Goal: Task Accomplishment & Management: Manage account settings

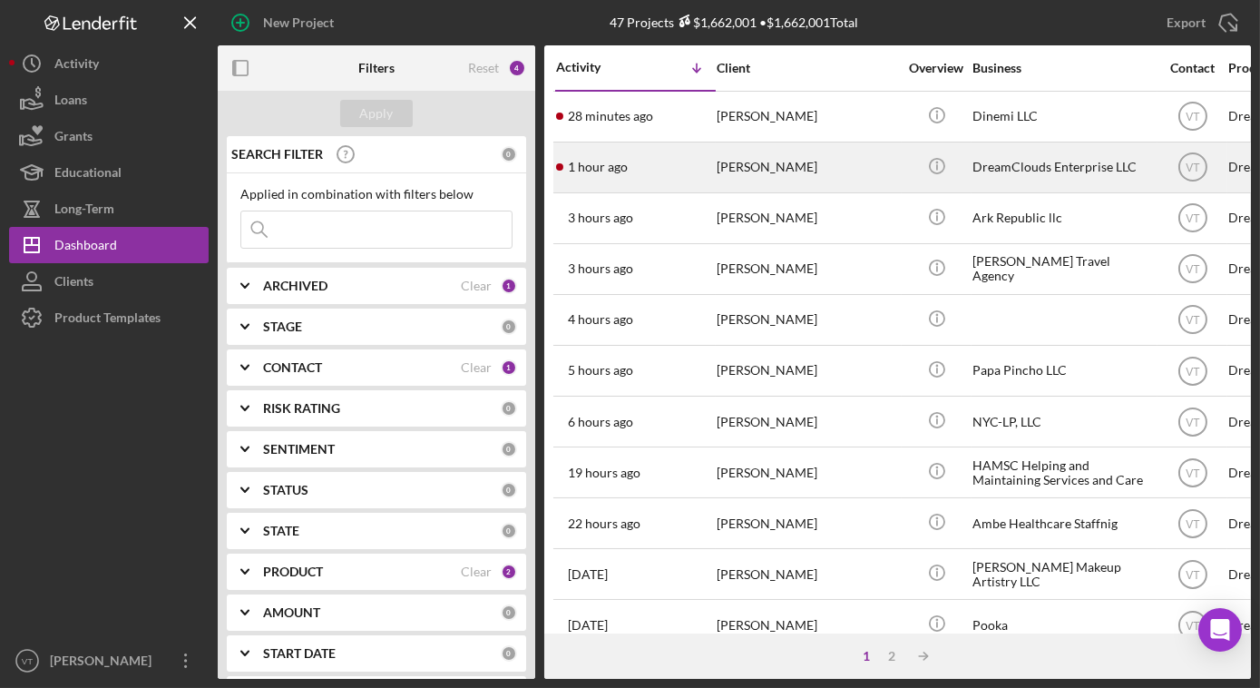
click at [702, 168] on div "1 hour ago [PERSON_NAME]" at bounding box center [635, 167] width 159 height 48
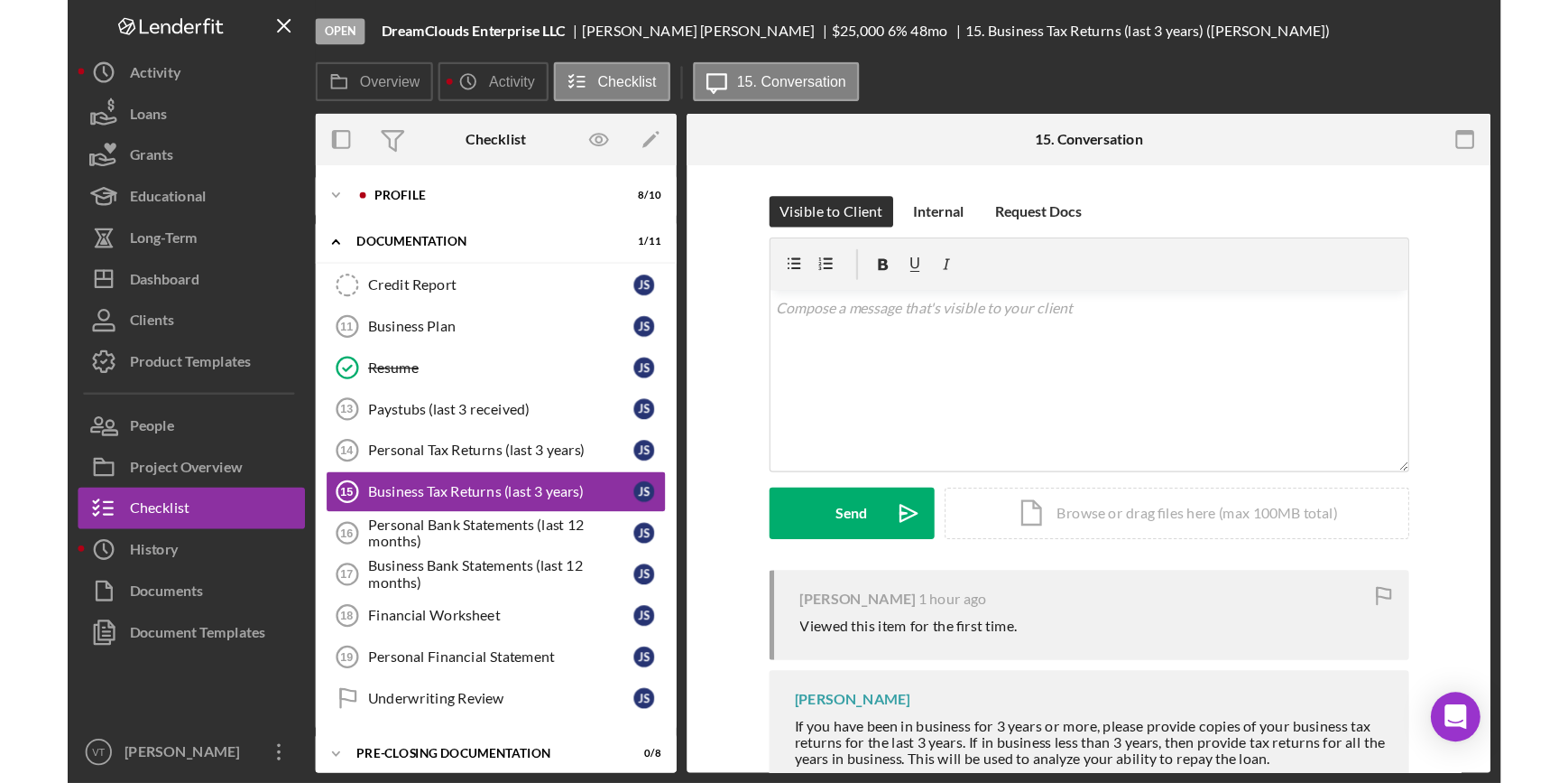
scroll to position [16, 0]
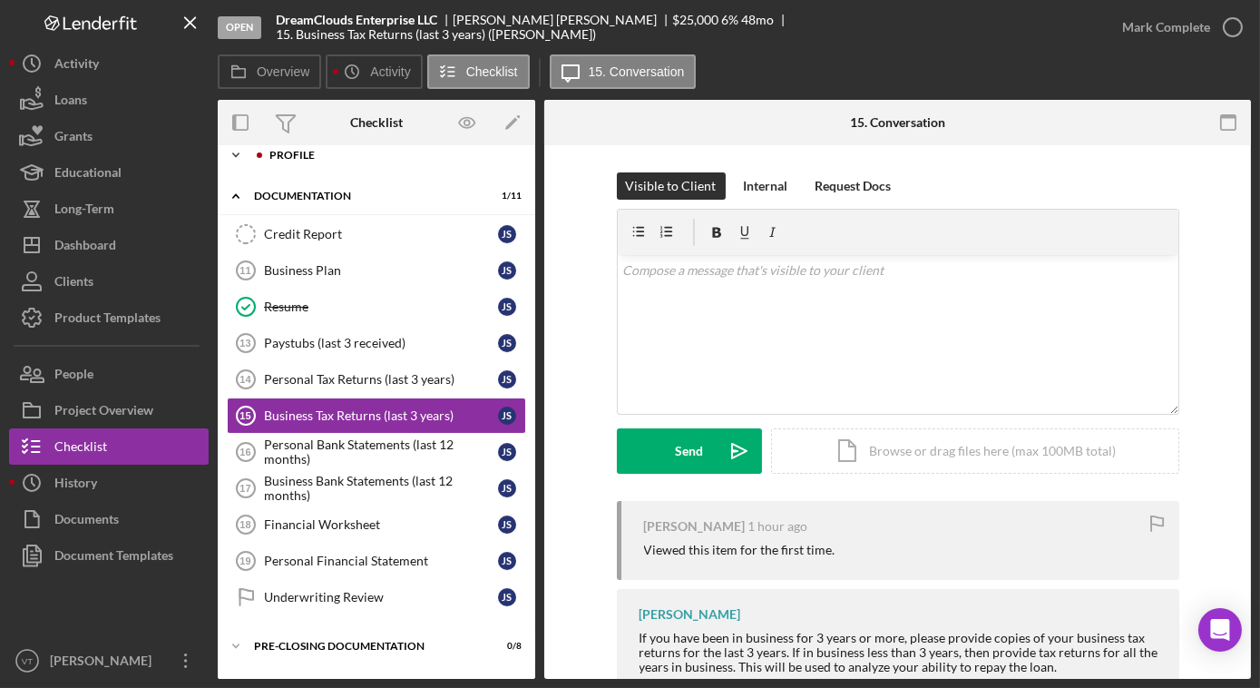
click at [239, 150] on icon "Icon/Expander" at bounding box center [236, 155] width 36 height 36
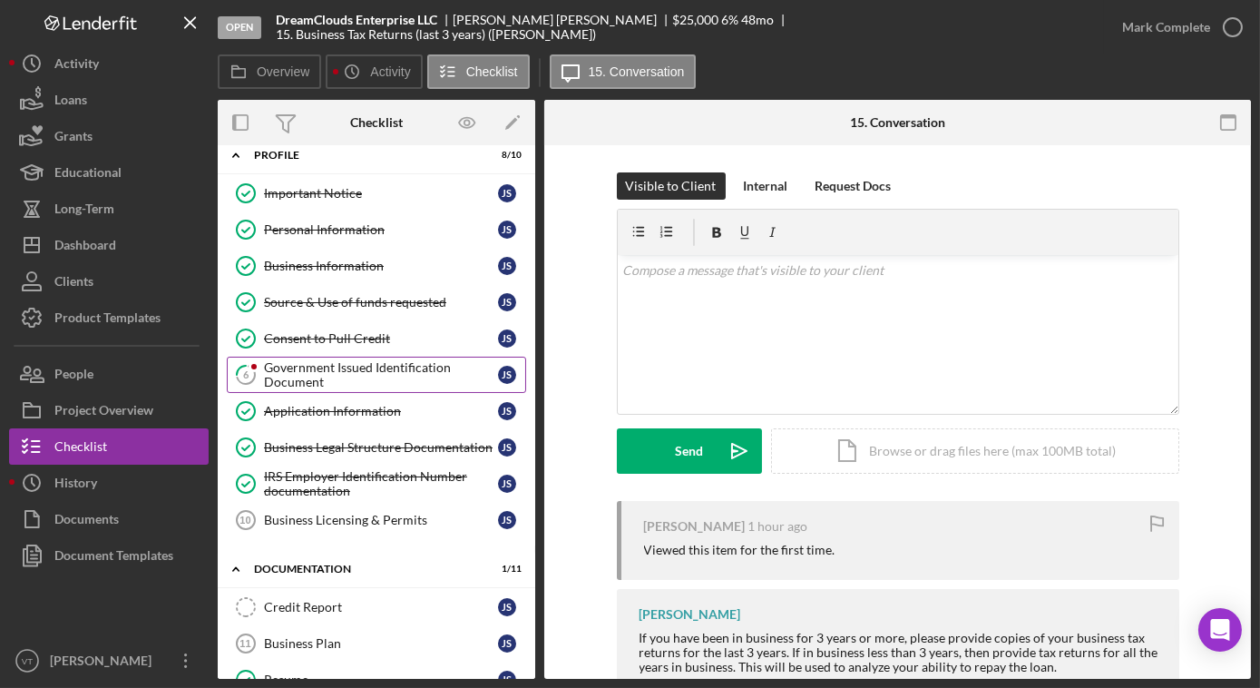
click at [309, 370] on div "Government Issued Identification Document" at bounding box center [381, 374] width 234 height 29
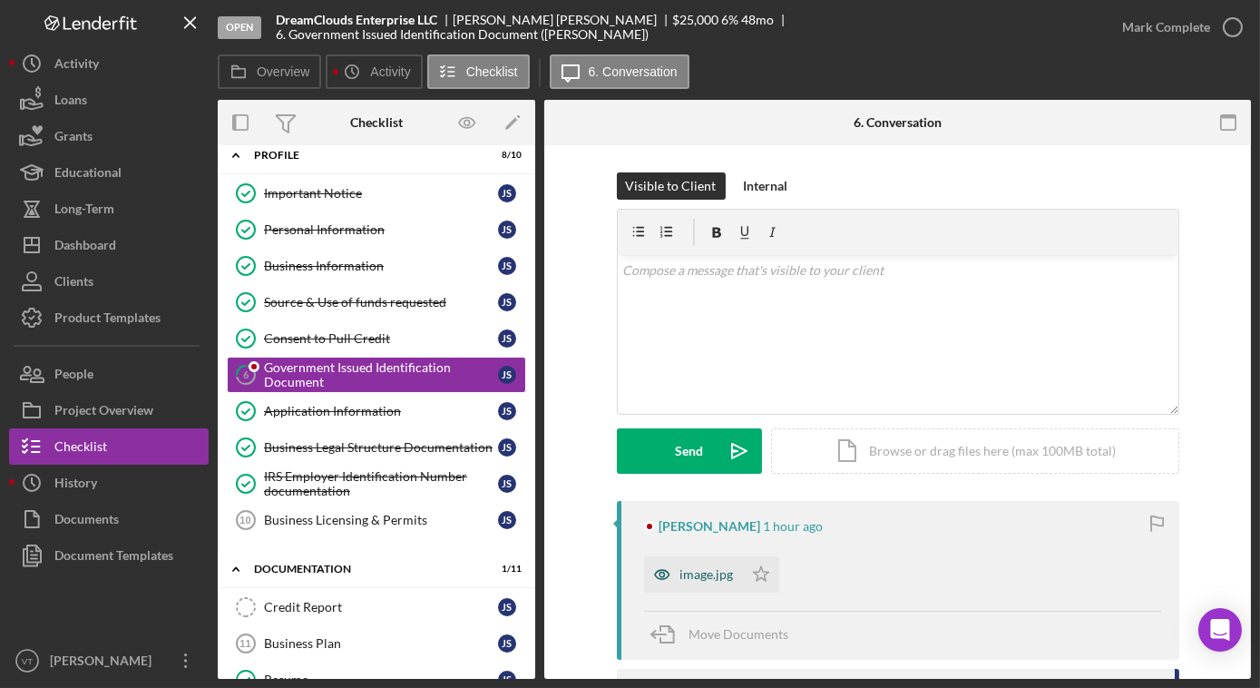
click at [670, 574] on icon "button" at bounding box center [662, 574] width 36 height 36
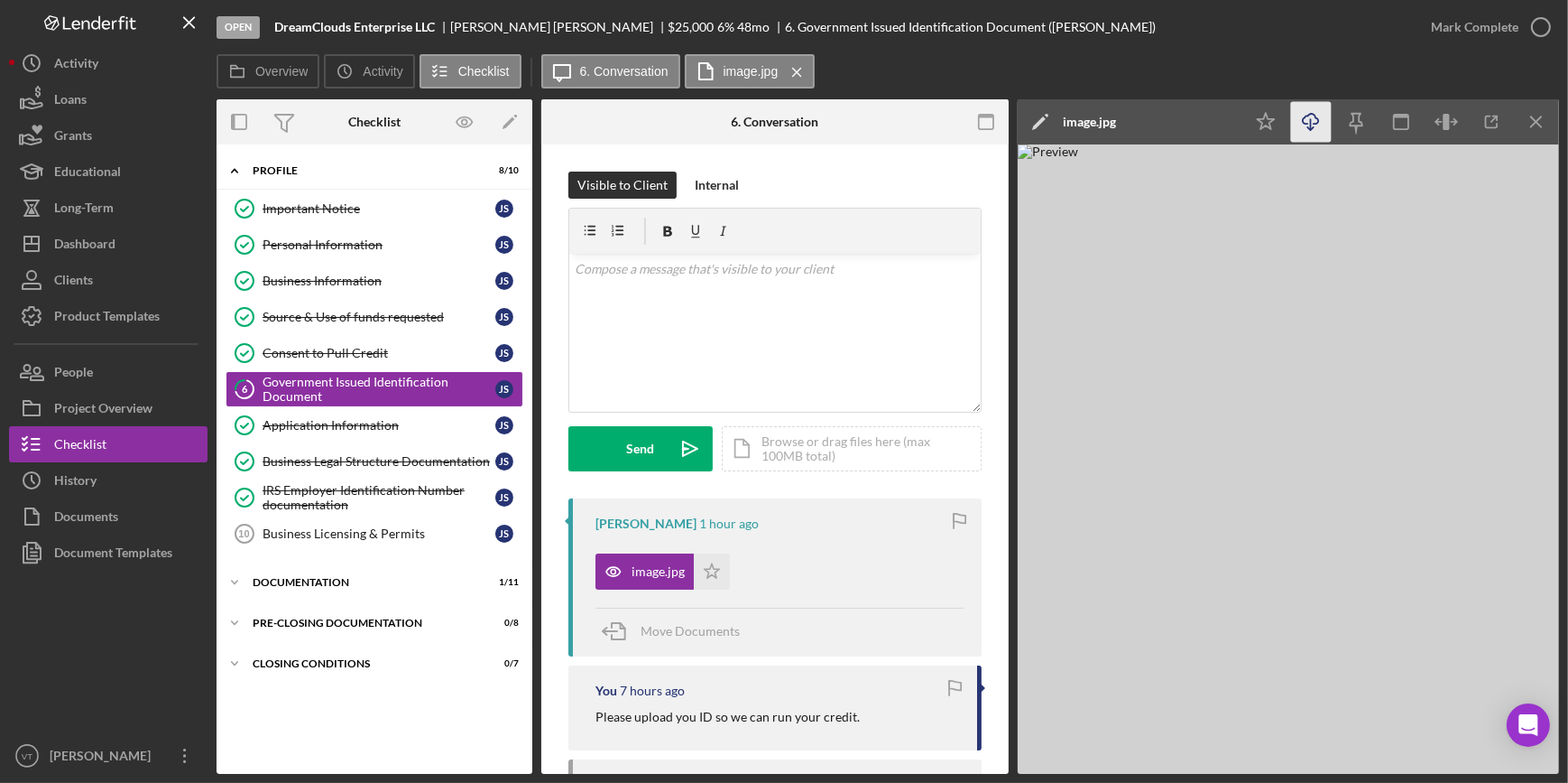
click at [1252, 119] on icon "Icon/Download" at bounding box center [1310, 122] width 41 height 41
click at [347, 352] on div "Consent to Pull Credit" at bounding box center [379, 352] width 233 height 15
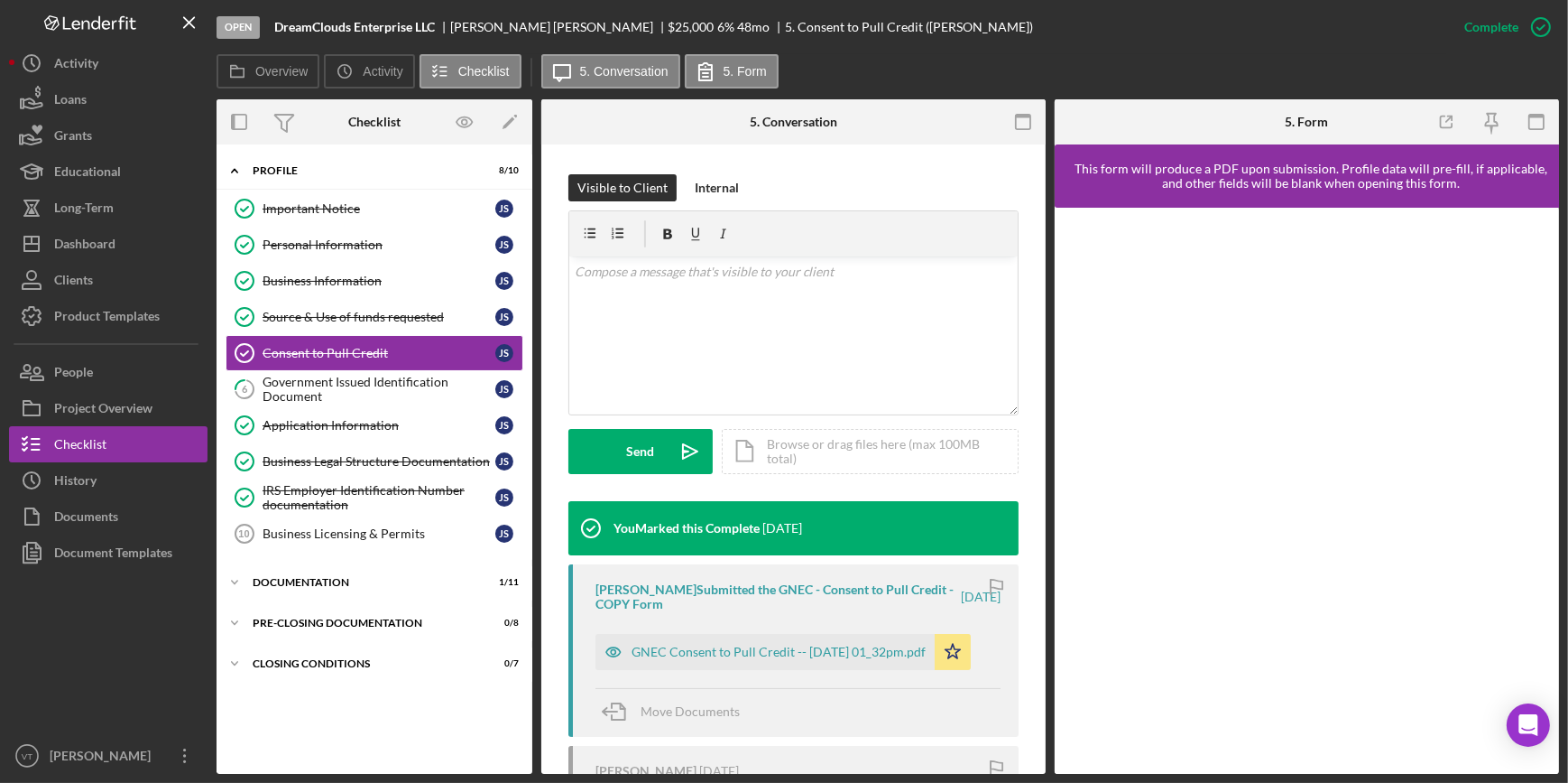
scroll to position [410, 0]
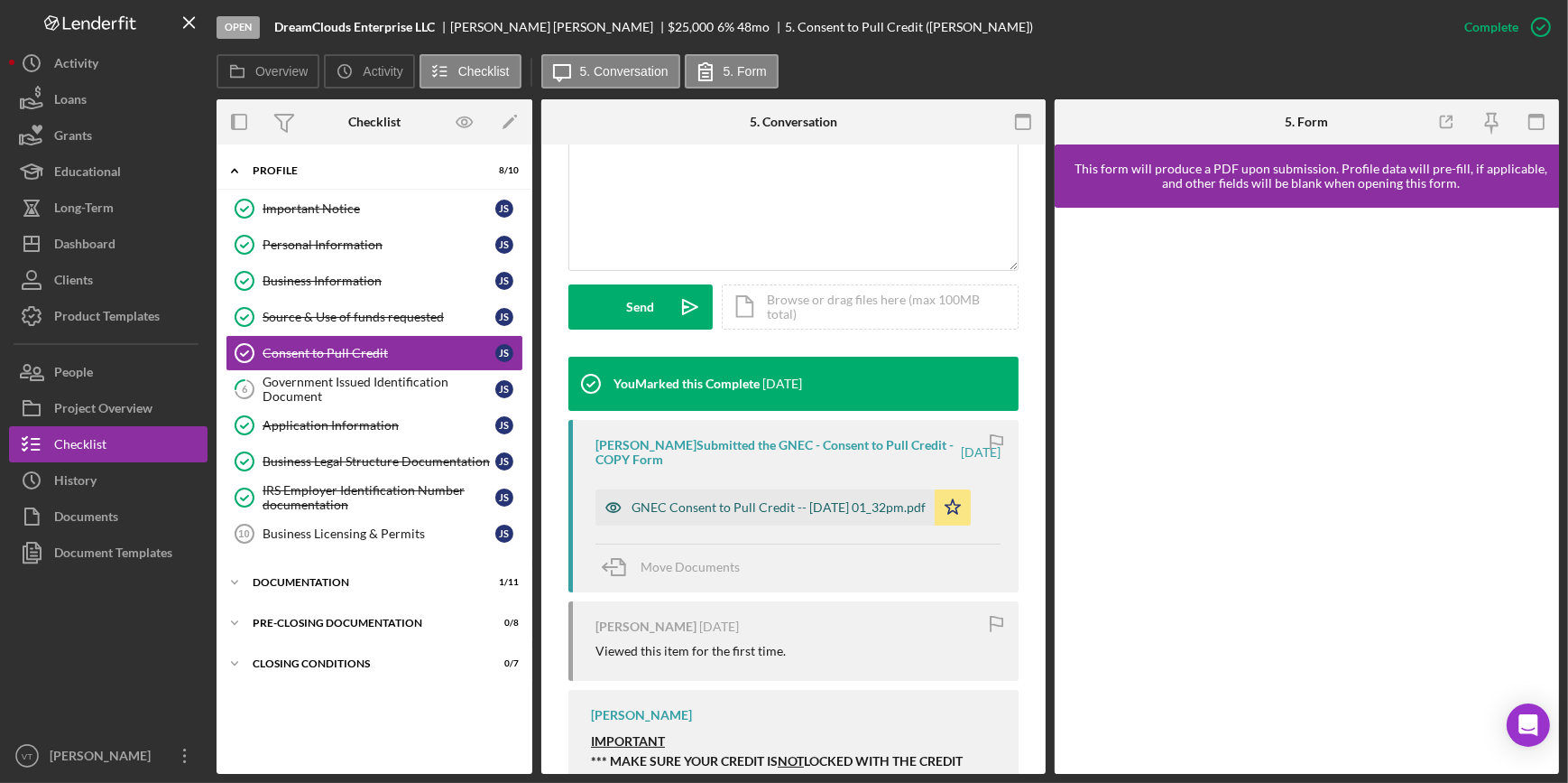
click at [814, 500] on div "GNEC Consent to Pull Credit -- 2025-09-16 01_32pm.pdf" at bounding box center [779, 507] width 294 height 15
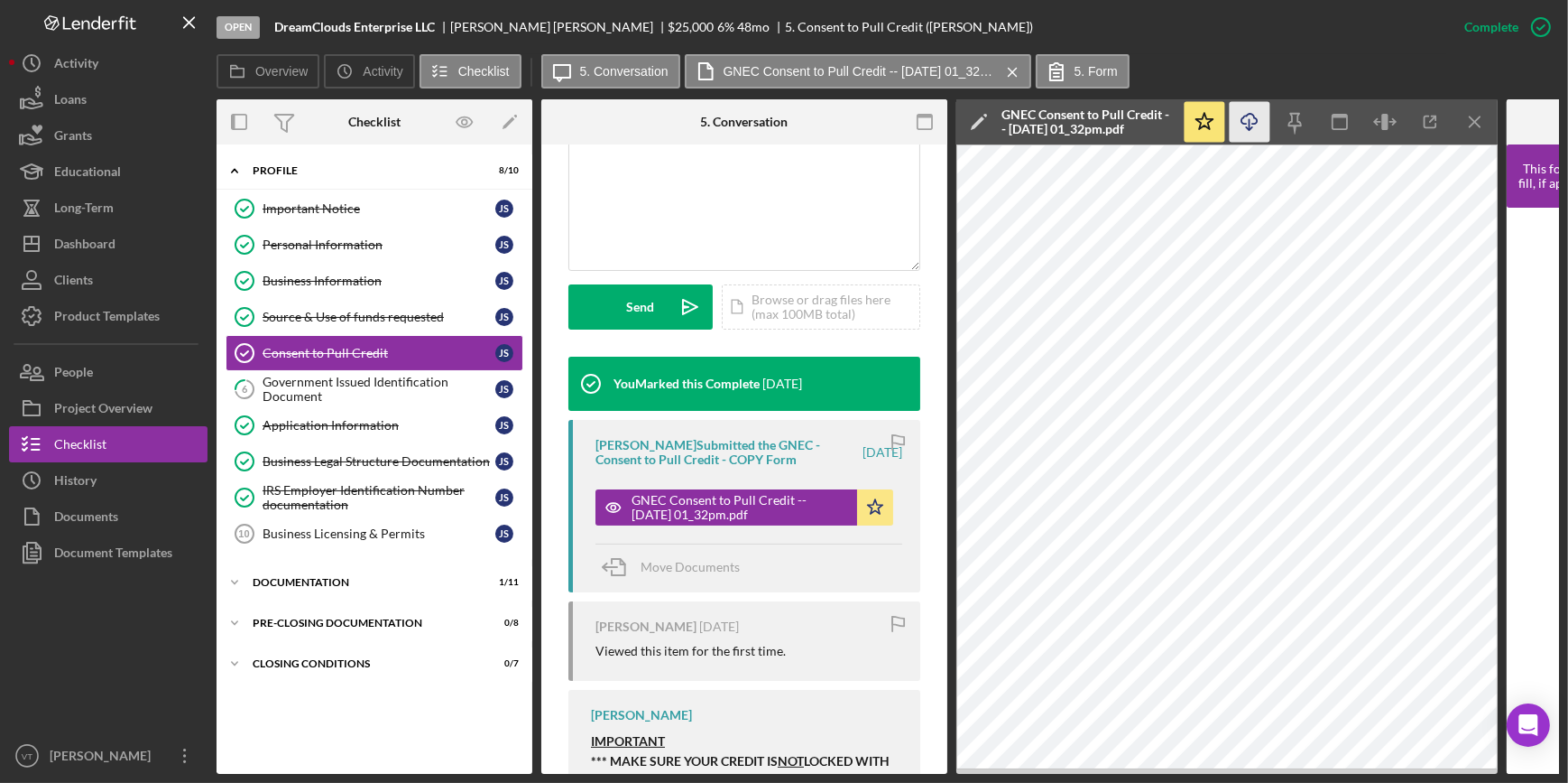
click at [1248, 119] on icon "Icon/Download" at bounding box center [1250, 122] width 41 height 41
click at [352, 387] on div "Government Issued Identification Document" at bounding box center [379, 388] width 233 height 29
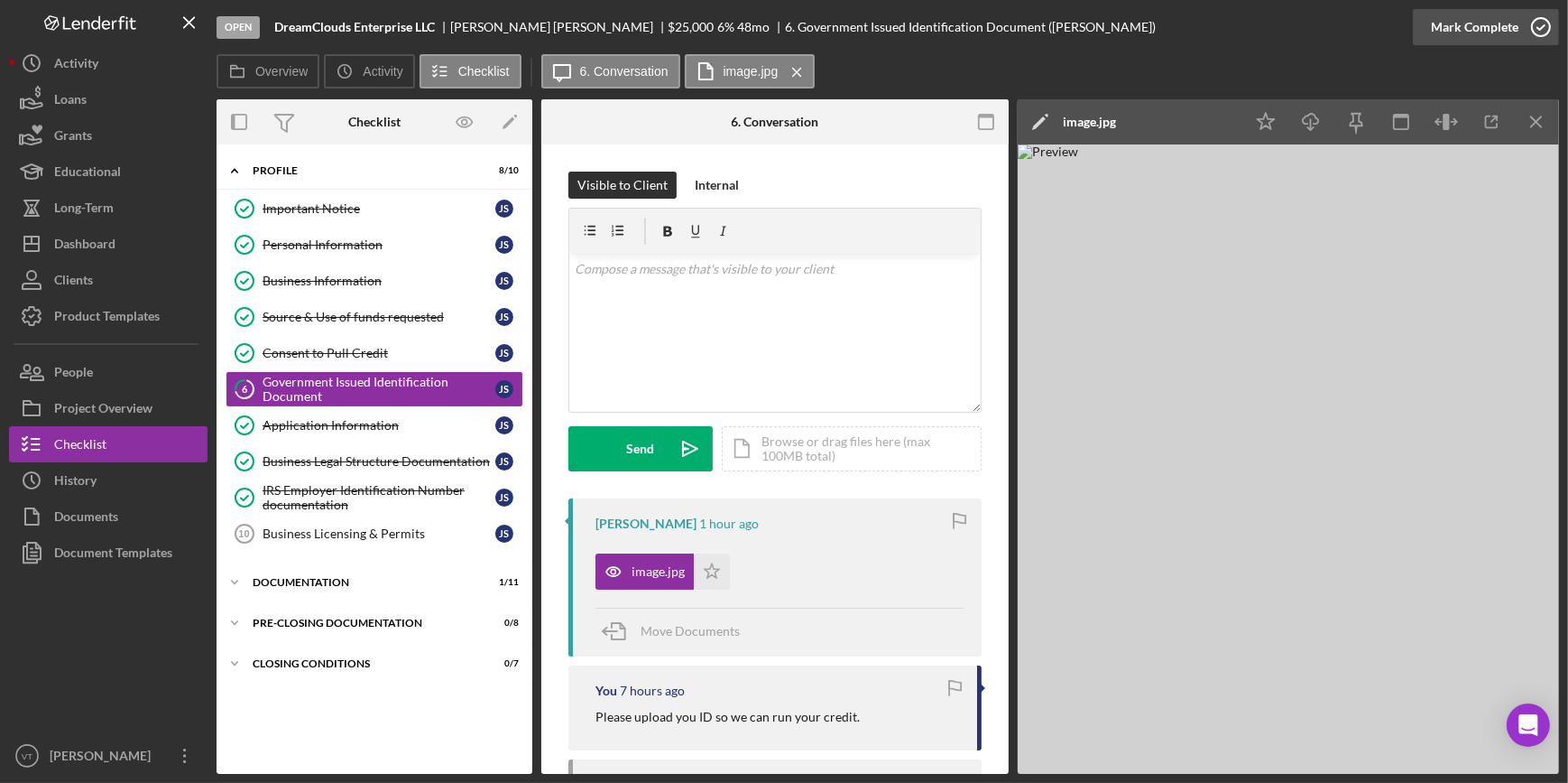
click at [1252, 30] on div "Mark Complete" at bounding box center [1475, 27] width 87 height 36
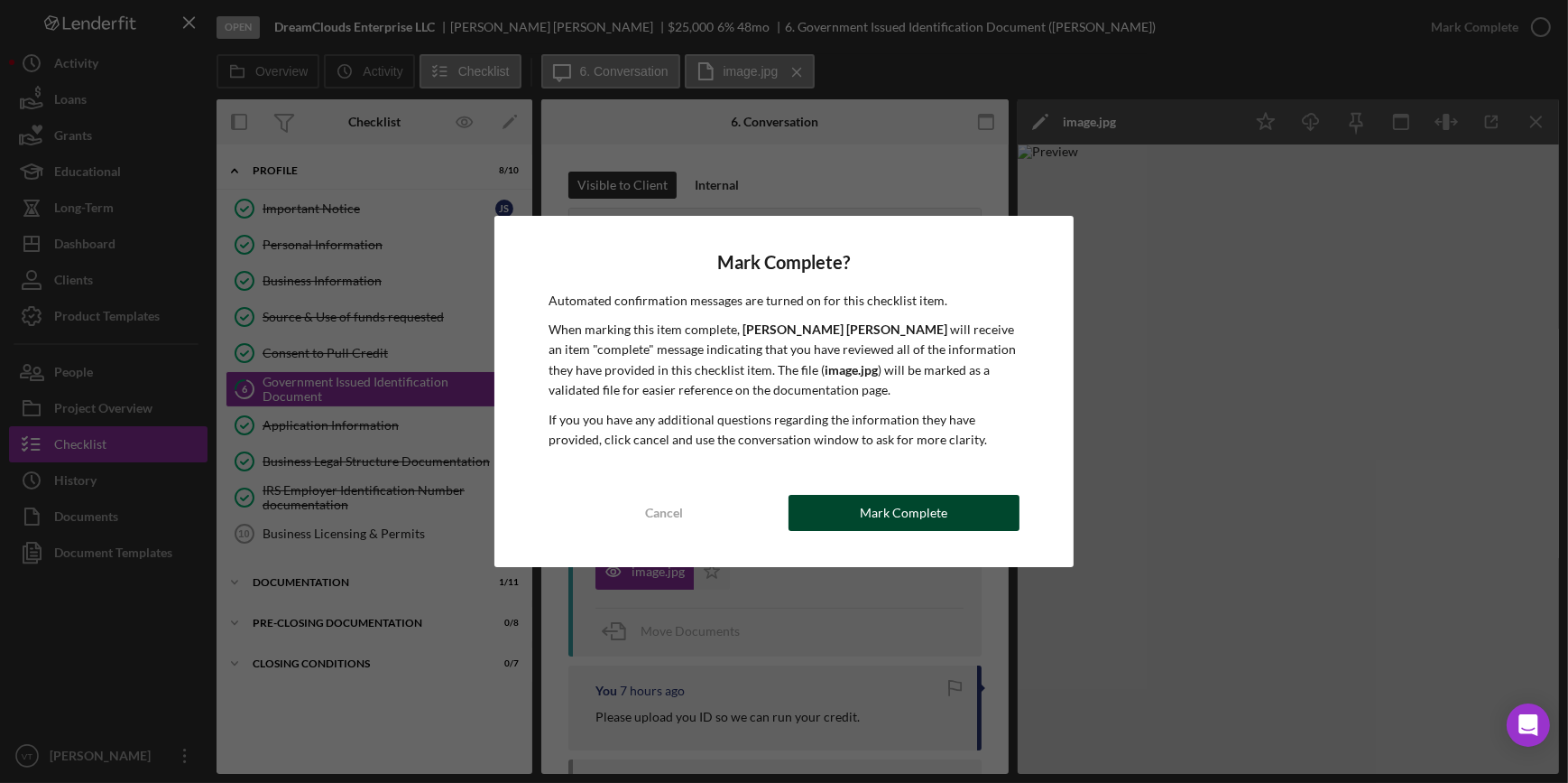
click at [957, 512] on button "Mark Complete" at bounding box center [904, 512] width 231 height 36
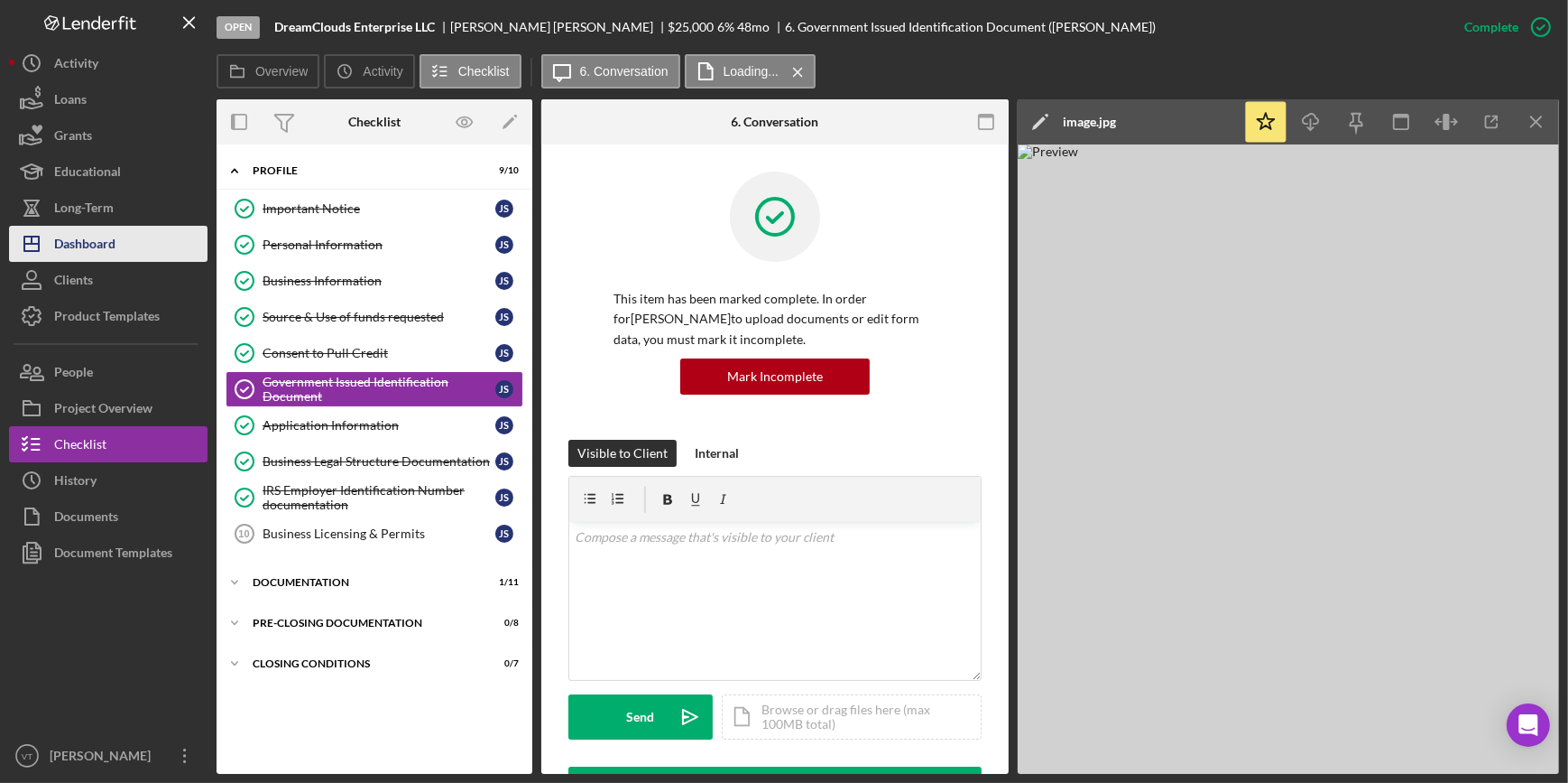
click at [98, 255] on div "Dashboard" at bounding box center [85, 246] width 62 height 41
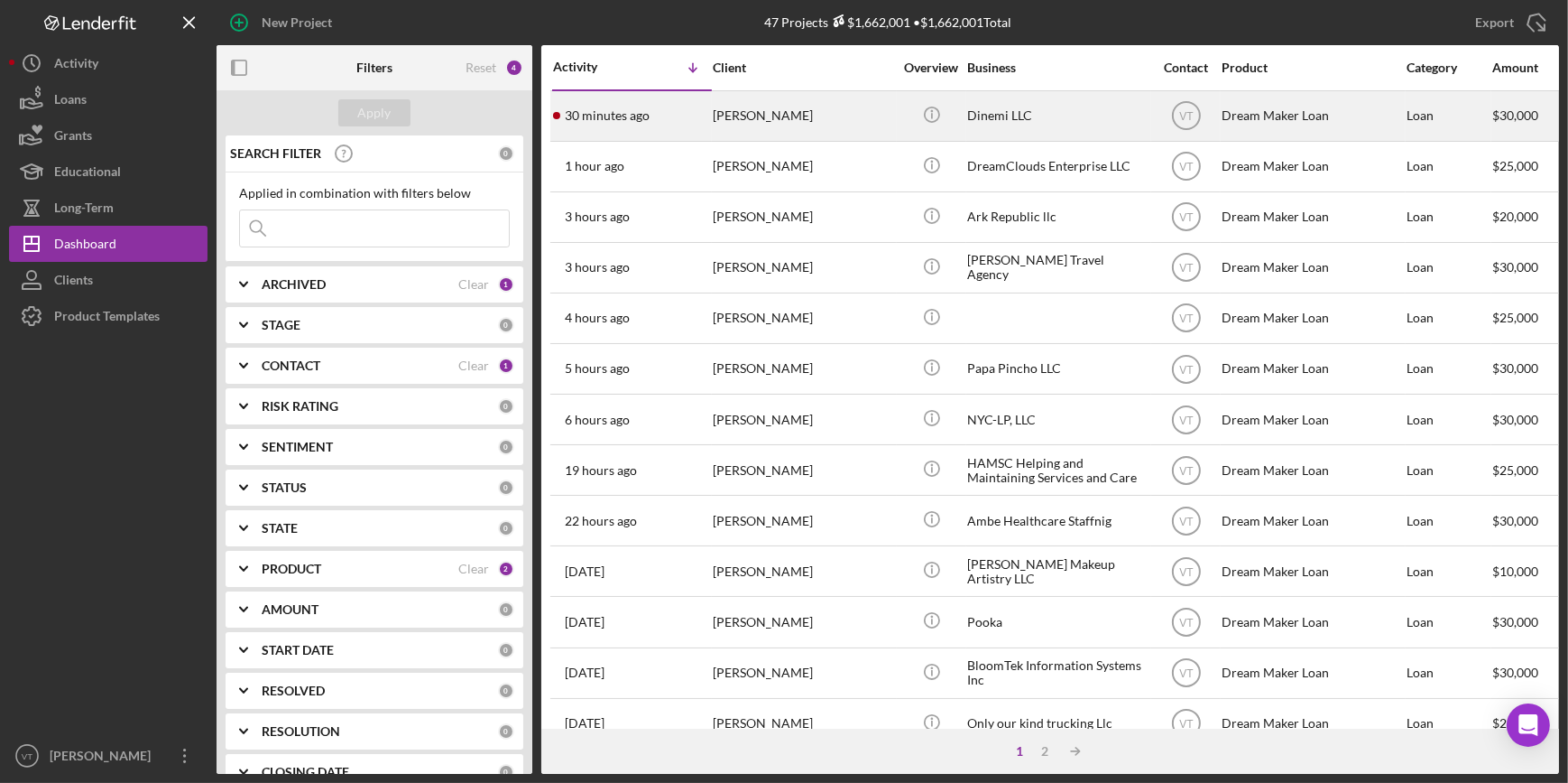
click at [739, 113] on div "[PERSON_NAME]" at bounding box center [802, 116] width 180 height 48
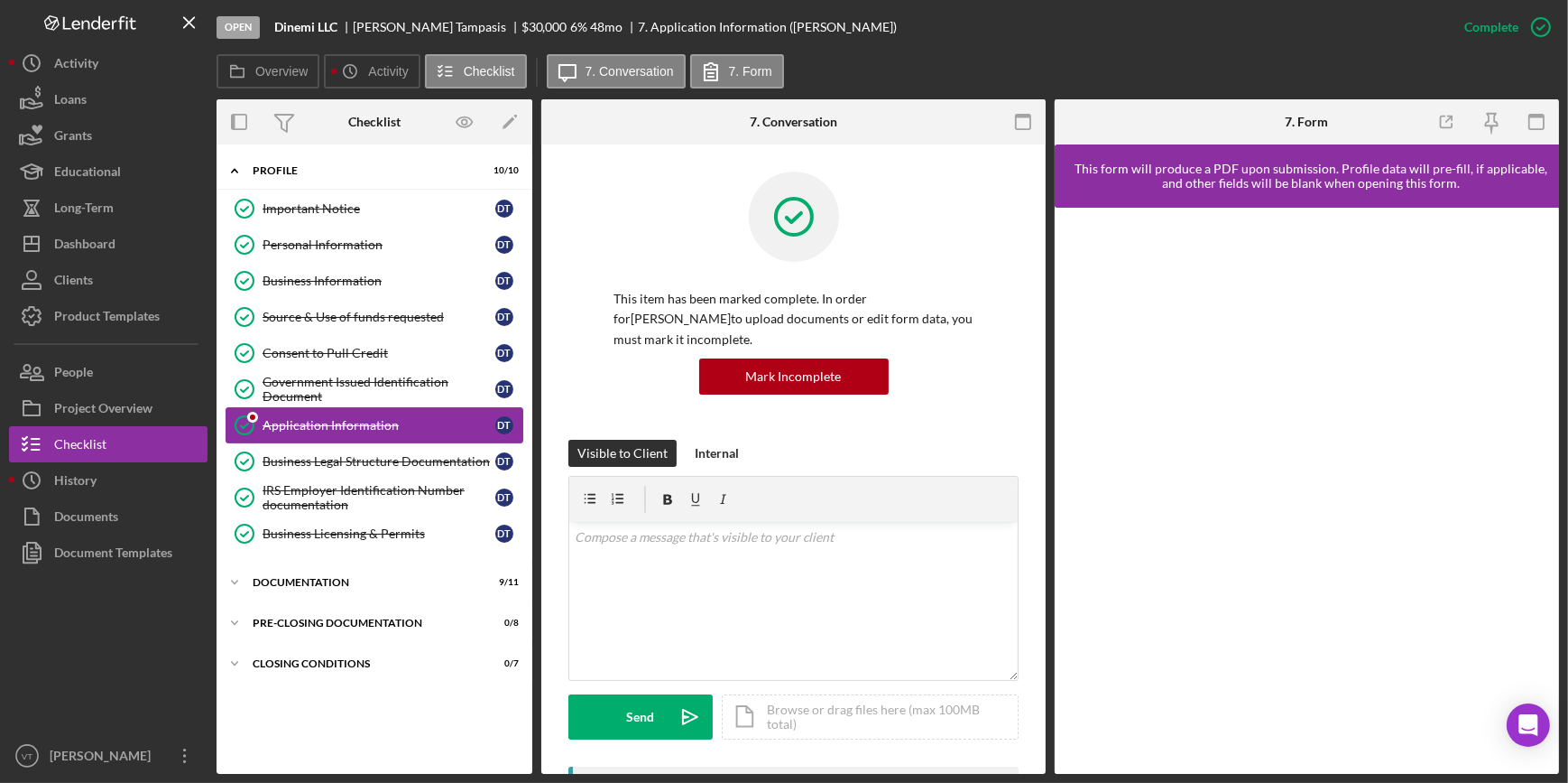
click at [288, 419] on div "Application Information" at bounding box center [379, 425] width 233 height 15
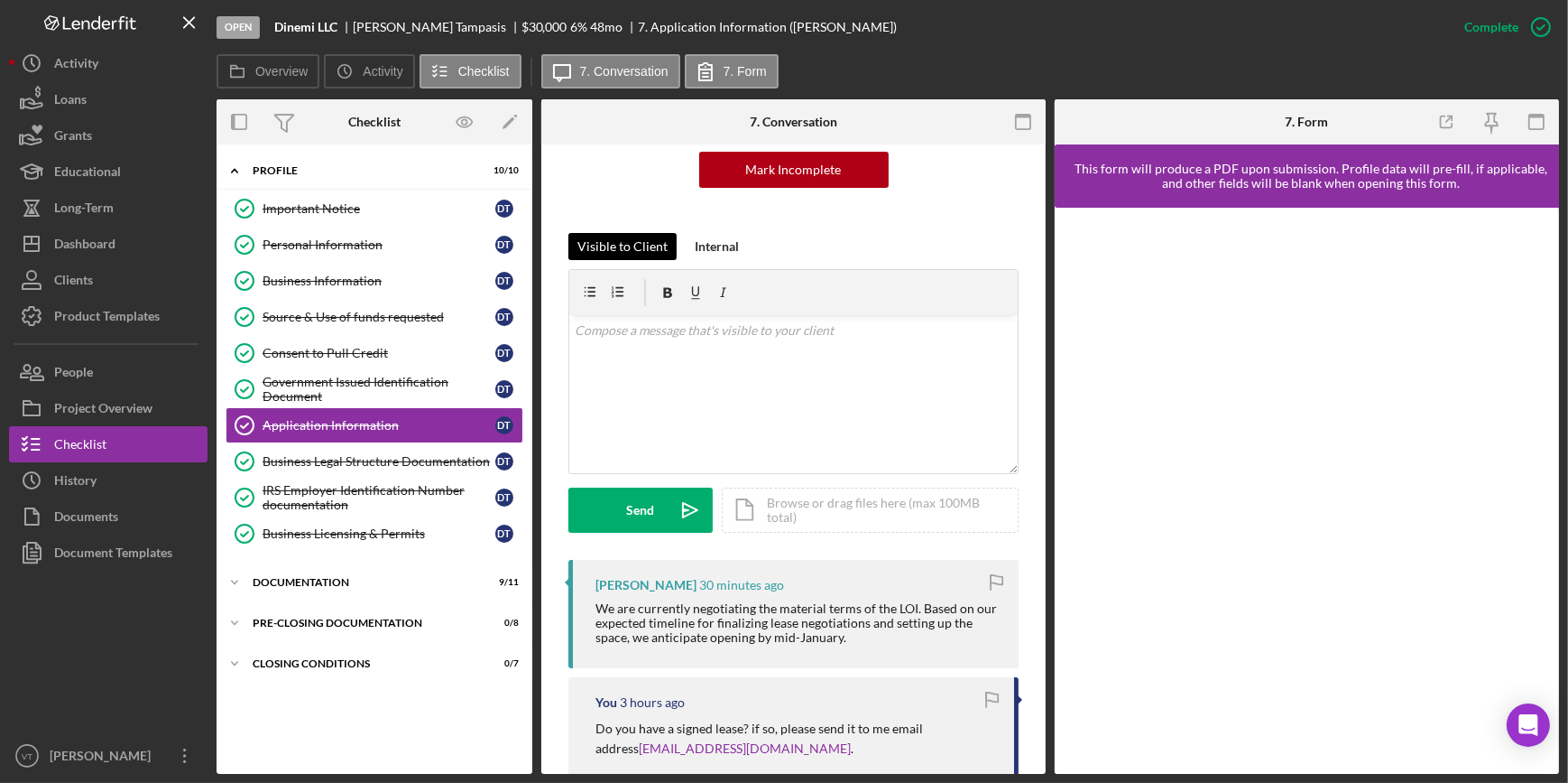
scroll to position [327, 0]
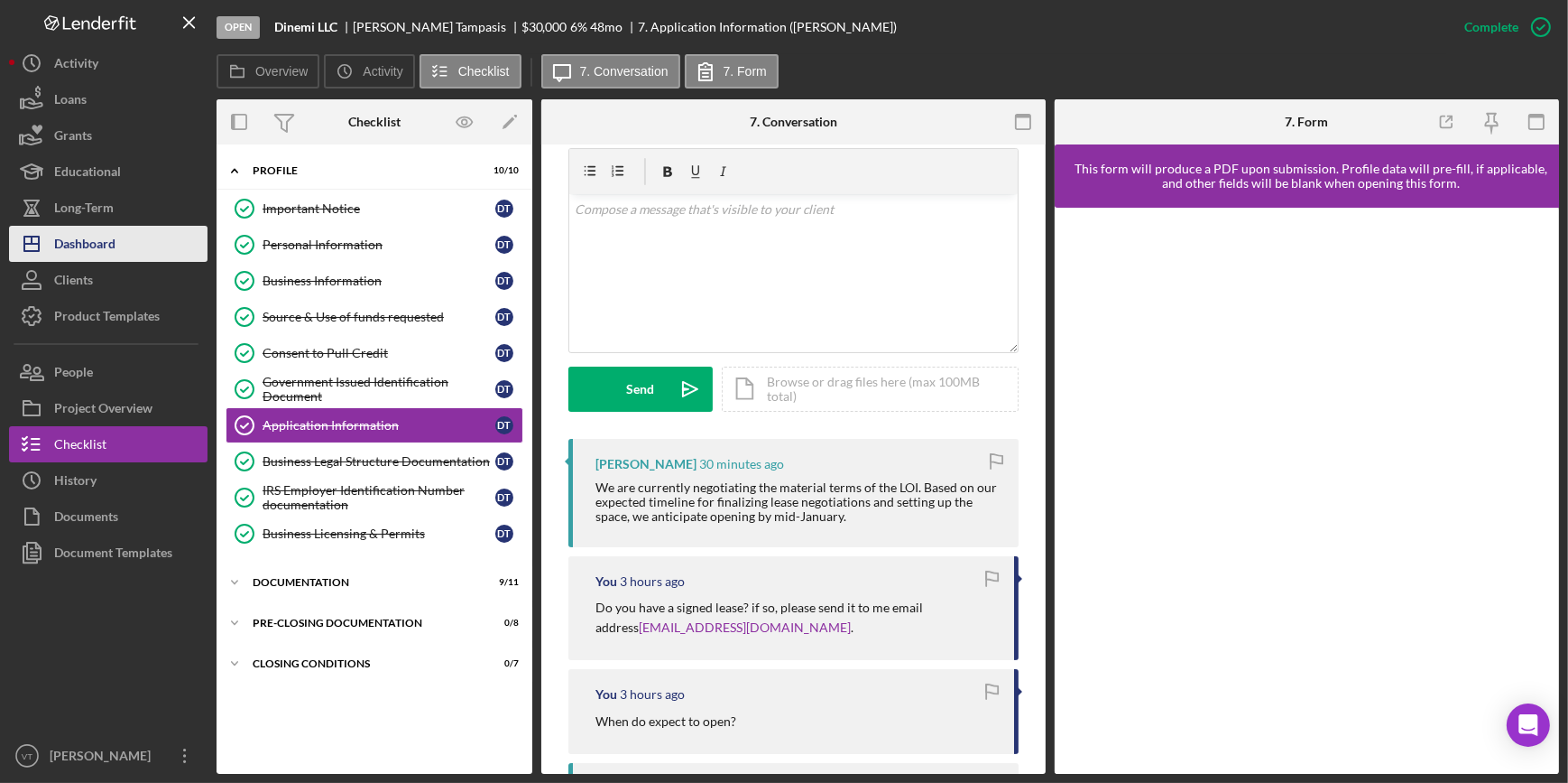
click at [139, 237] on button "Icon/Dashboard Dashboard" at bounding box center [108, 244] width 199 height 36
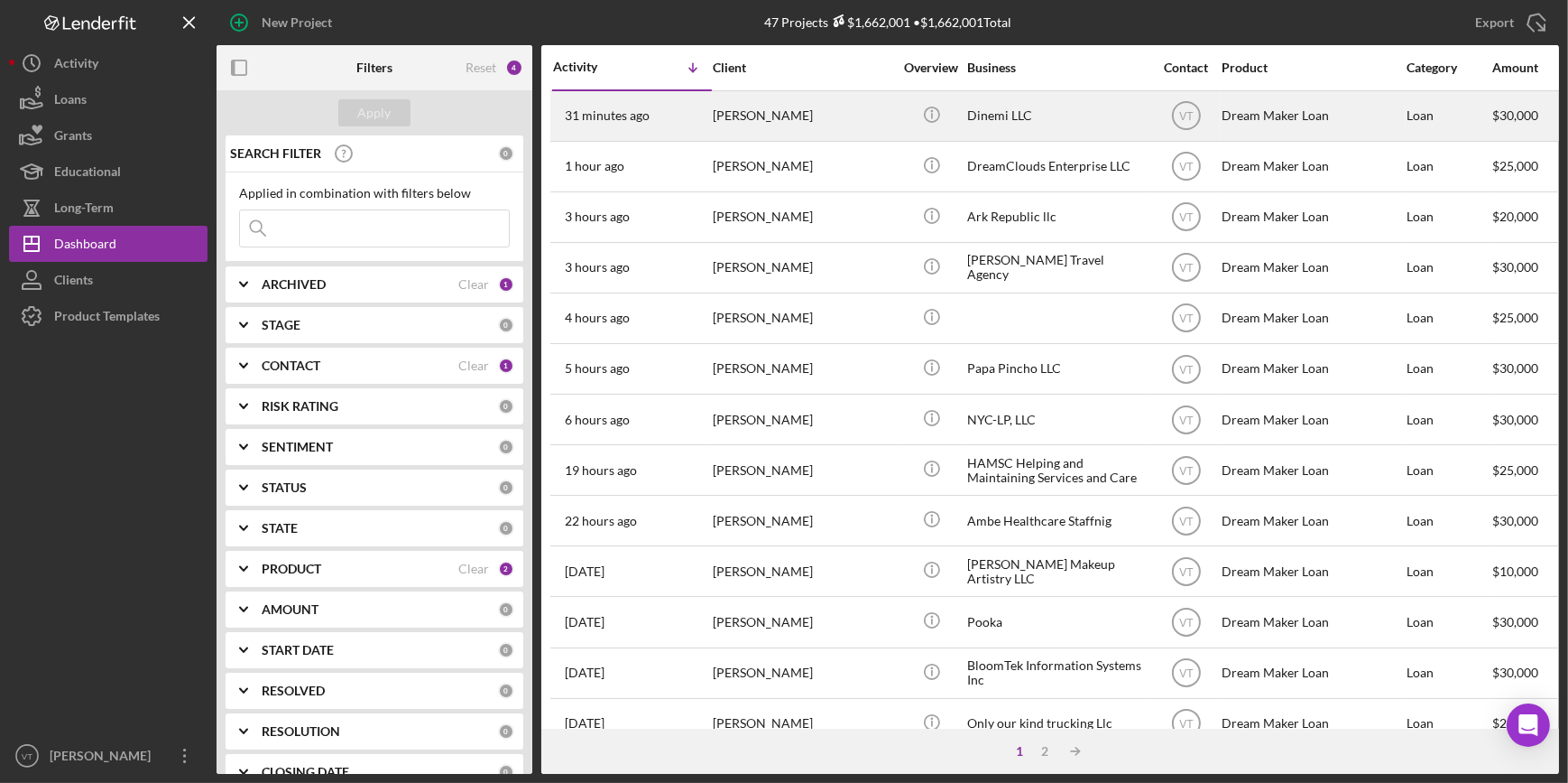
click at [820, 110] on div "[PERSON_NAME]" at bounding box center [802, 116] width 180 height 48
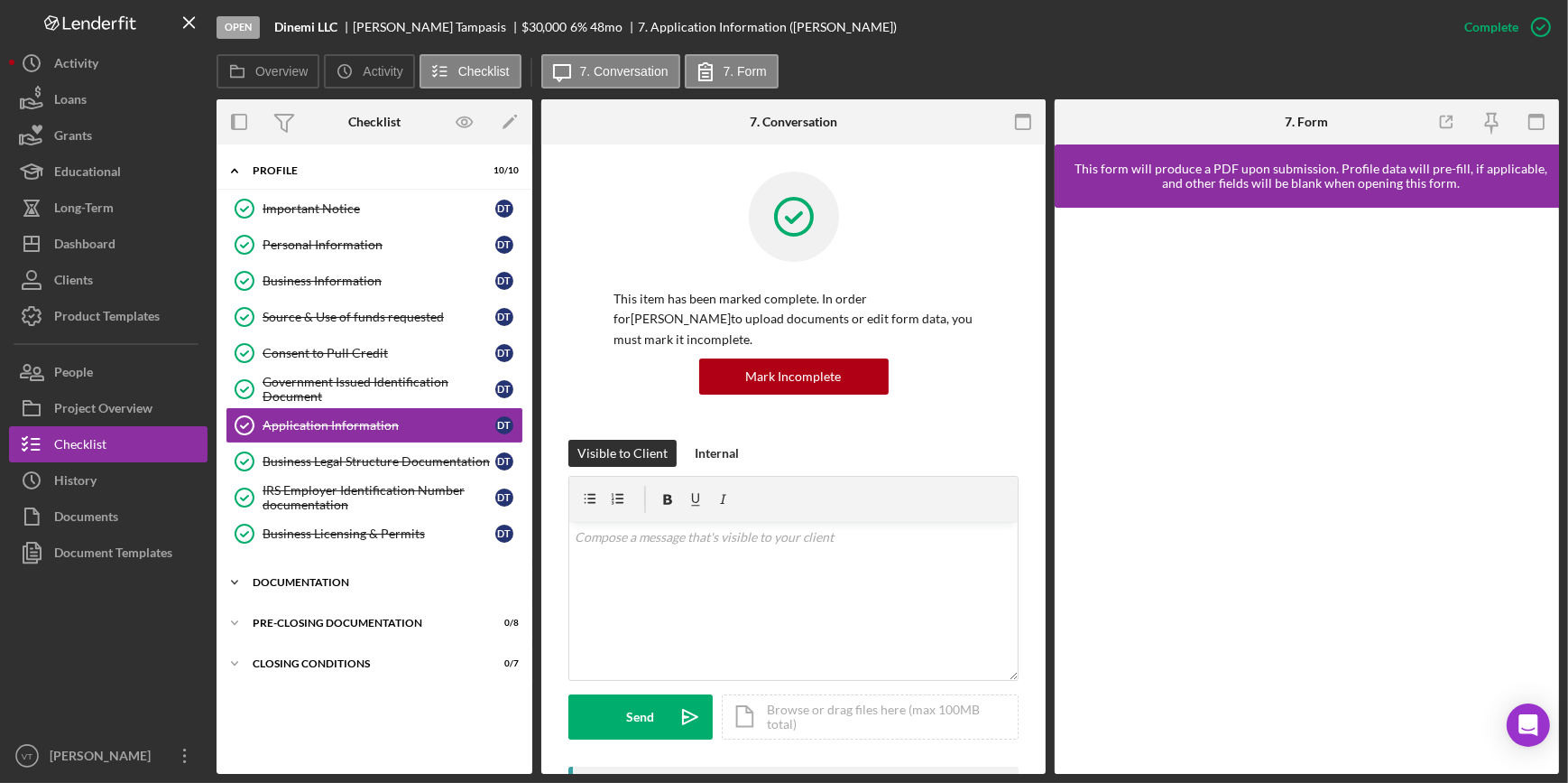
click at [235, 587] on icon "Icon/Expander" at bounding box center [235, 582] width 36 height 36
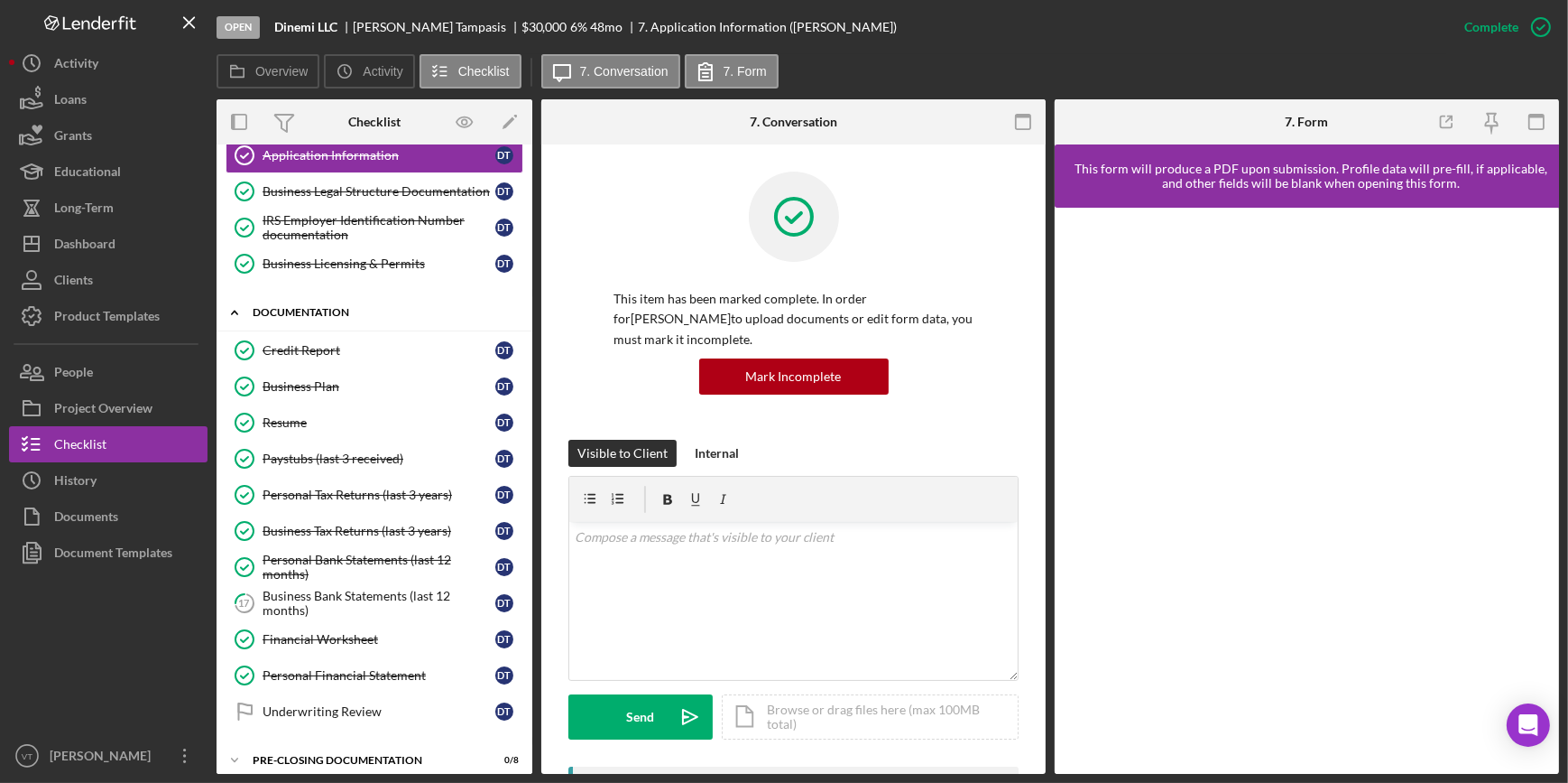
scroll to position [320, 0]
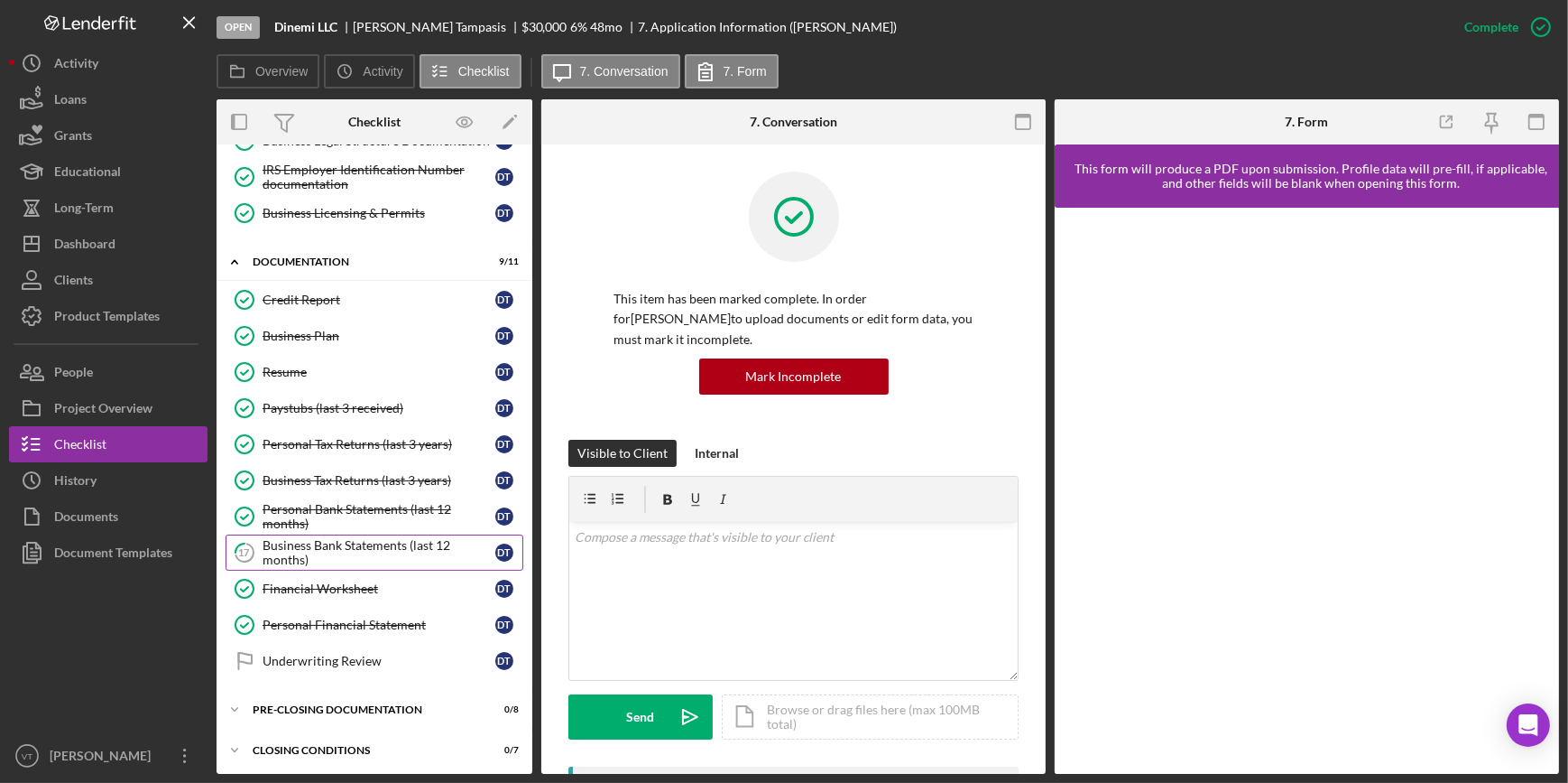
click at [326, 540] on div "Business Bank Statements (last 12 months)" at bounding box center [379, 552] width 233 height 29
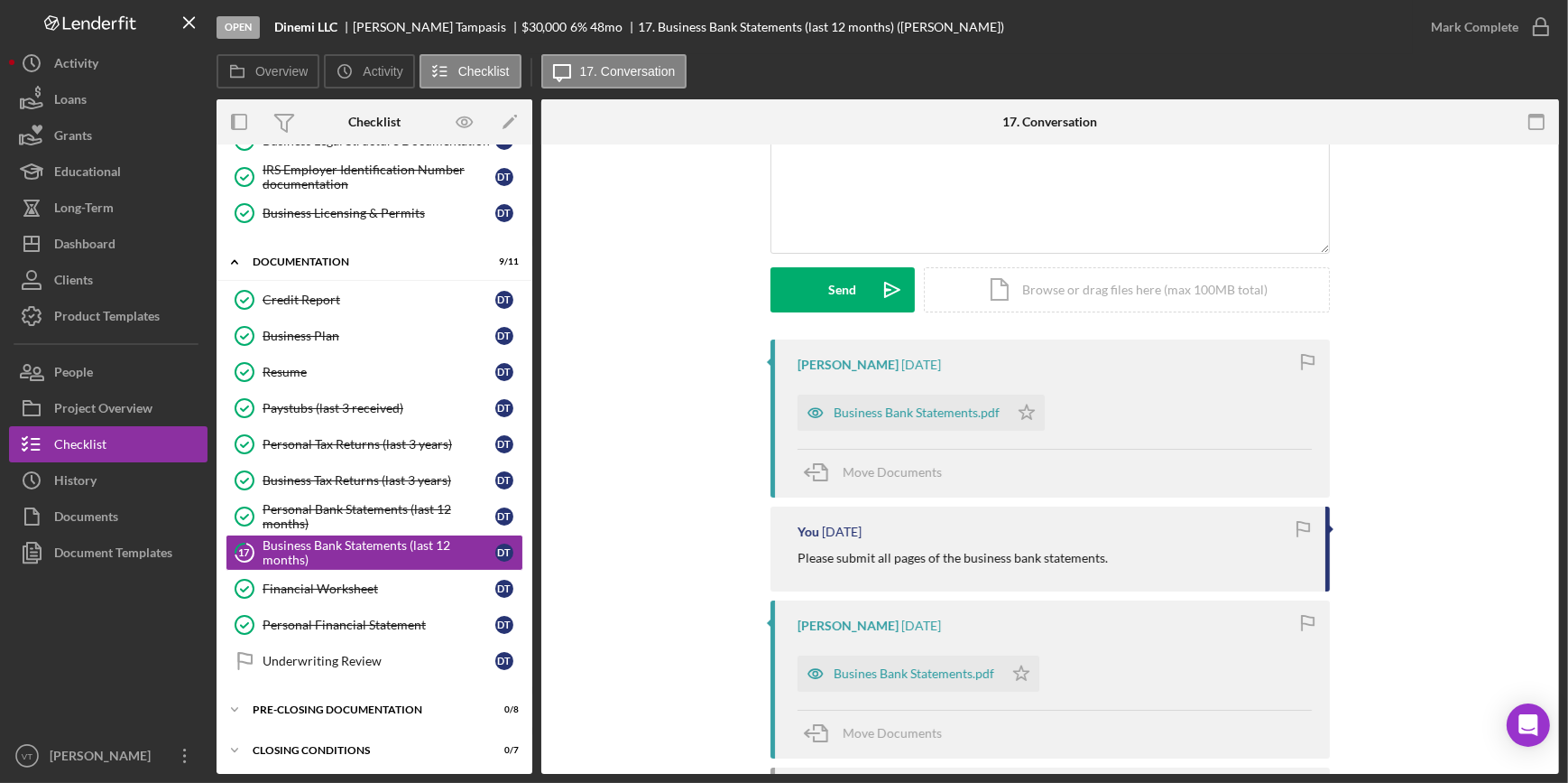
scroll to position [163, 0]
click at [886, 397] on div "Business Bank Statements.pdf" at bounding box center [903, 408] width 211 height 36
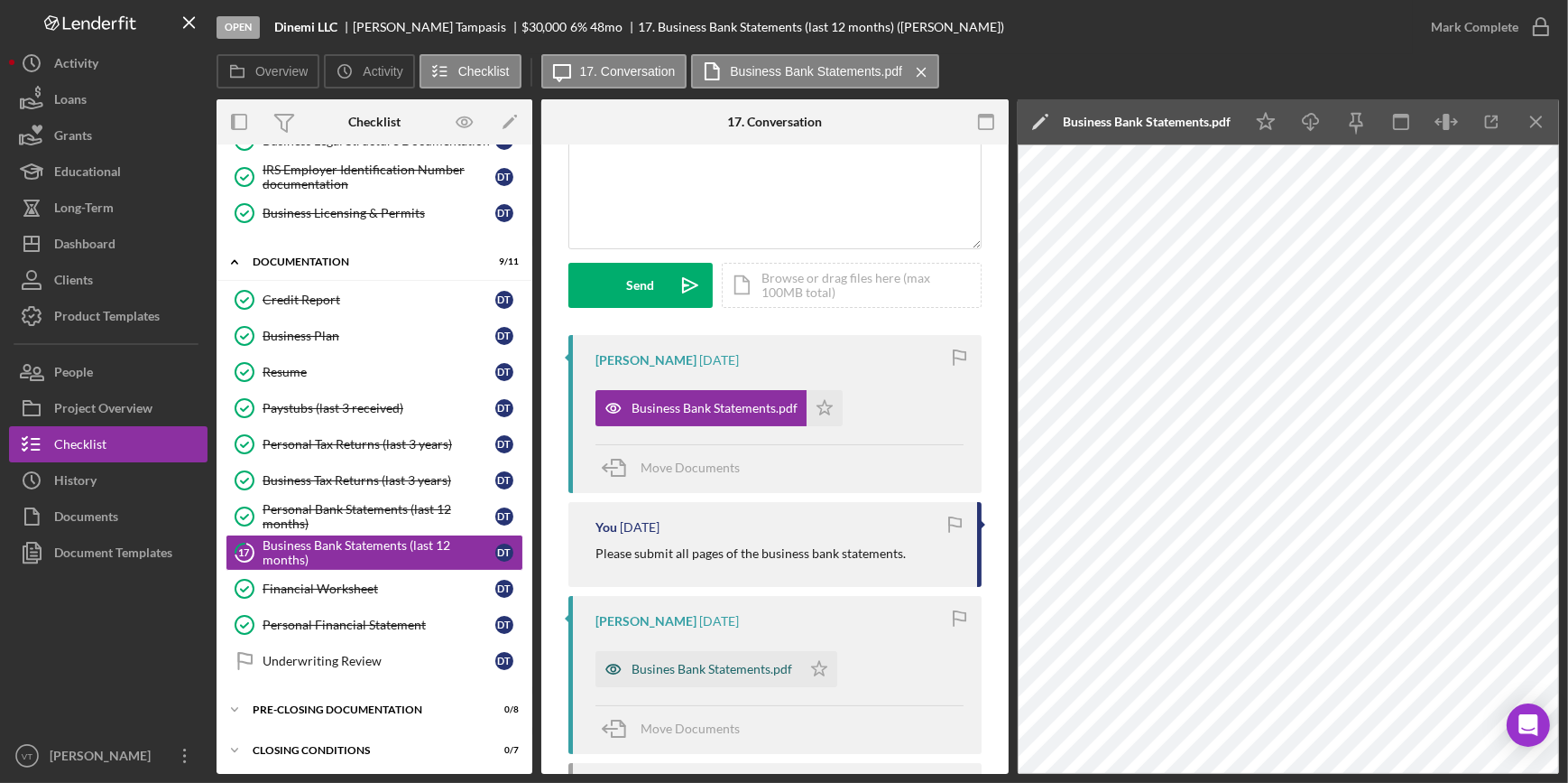
click at [660, 667] on div "Busines Bank Statements.pdf" at bounding box center [711, 669] width 160 height 15
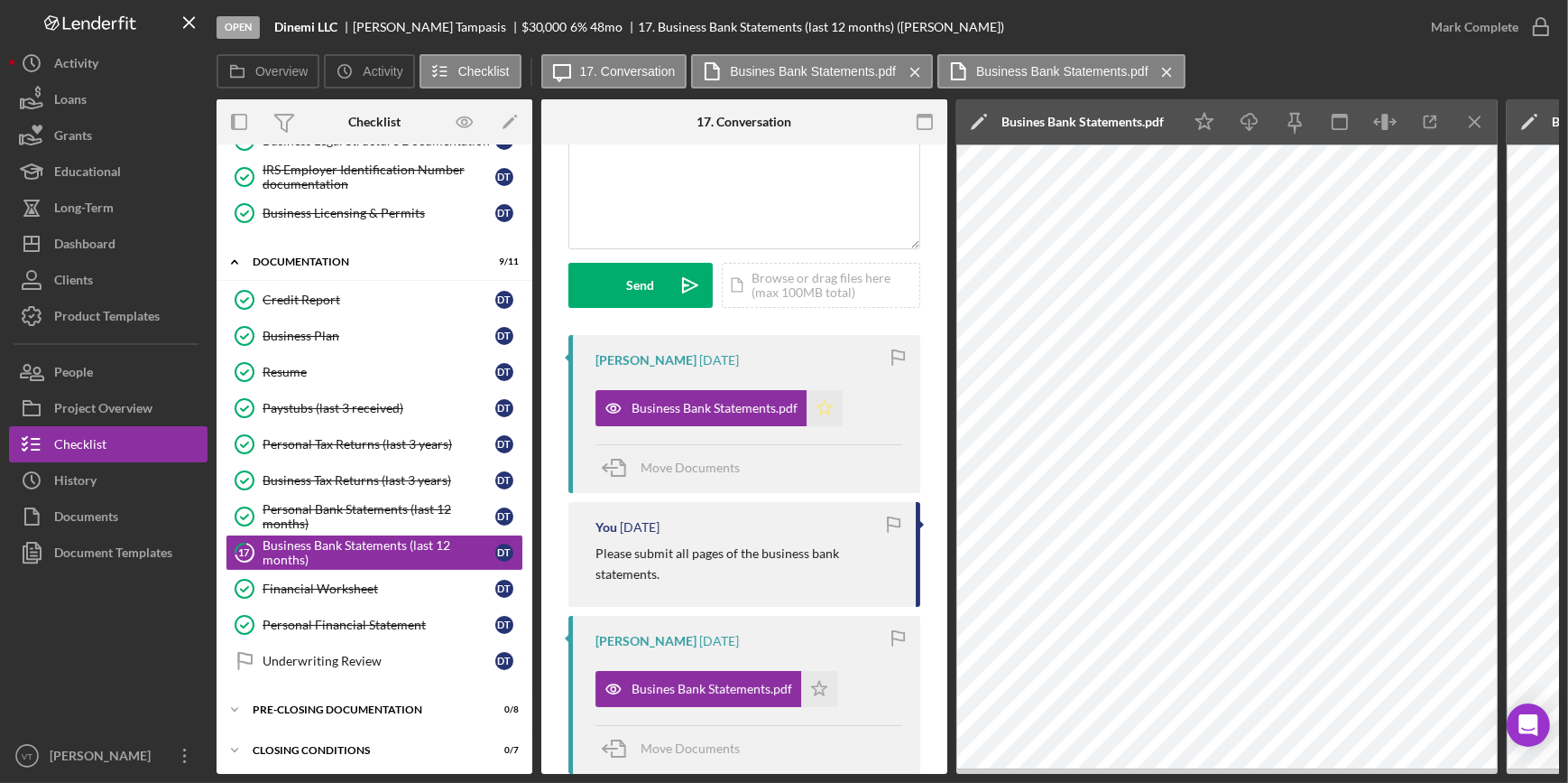
click at [822, 405] on icon "Icon/Star" at bounding box center [824, 408] width 36 height 36
click at [816, 684] on icon "Icon/Star" at bounding box center [819, 688] width 36 height 36
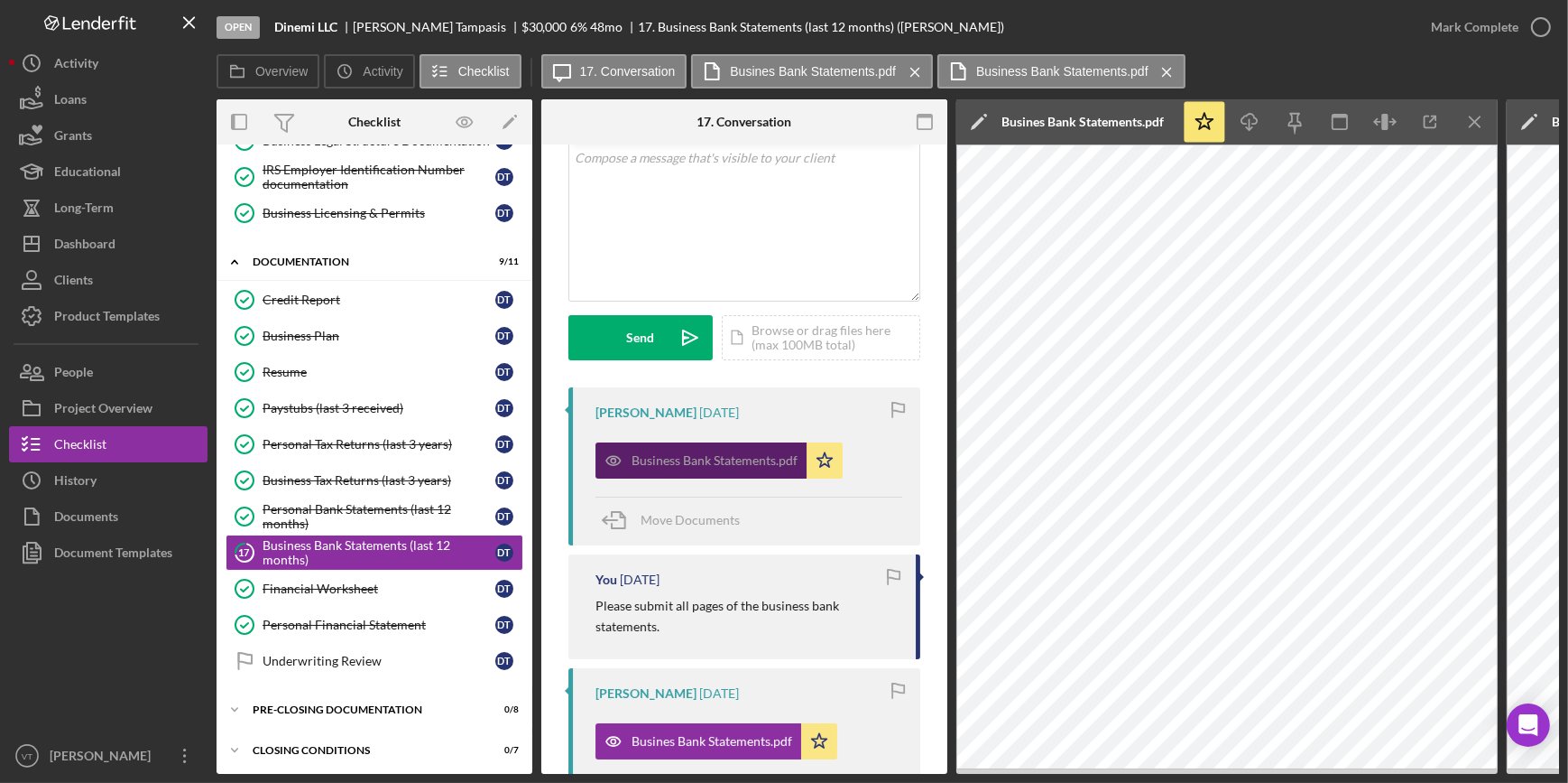
scroll to position [0, 0]
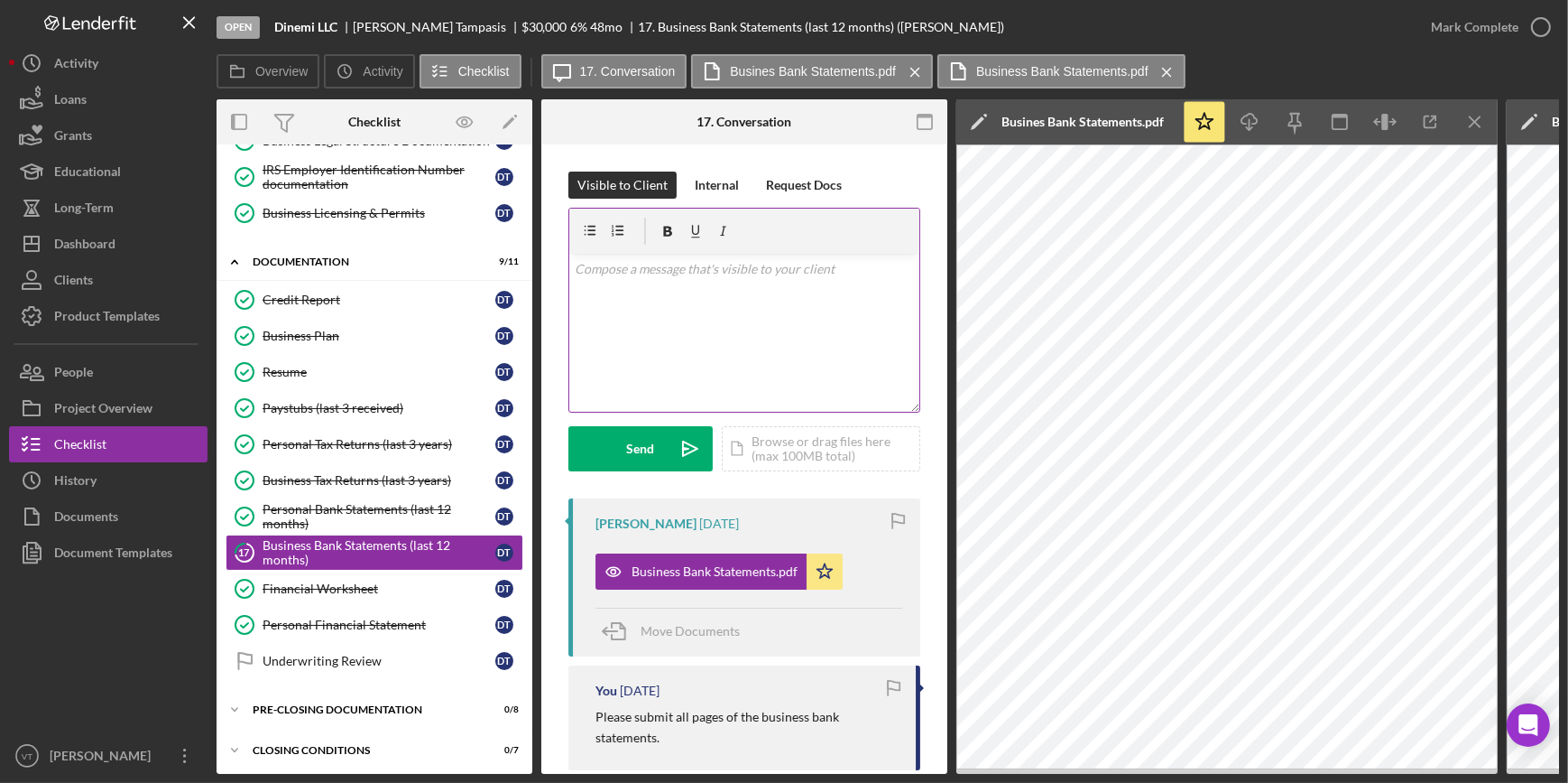
click at [592, 268] on p at bounding box center [745, 269] width 340 height 20
click at [604, 426] on button "Send Icon/icon-invite-send" at bounding box center [640, 448] width 144 height 45
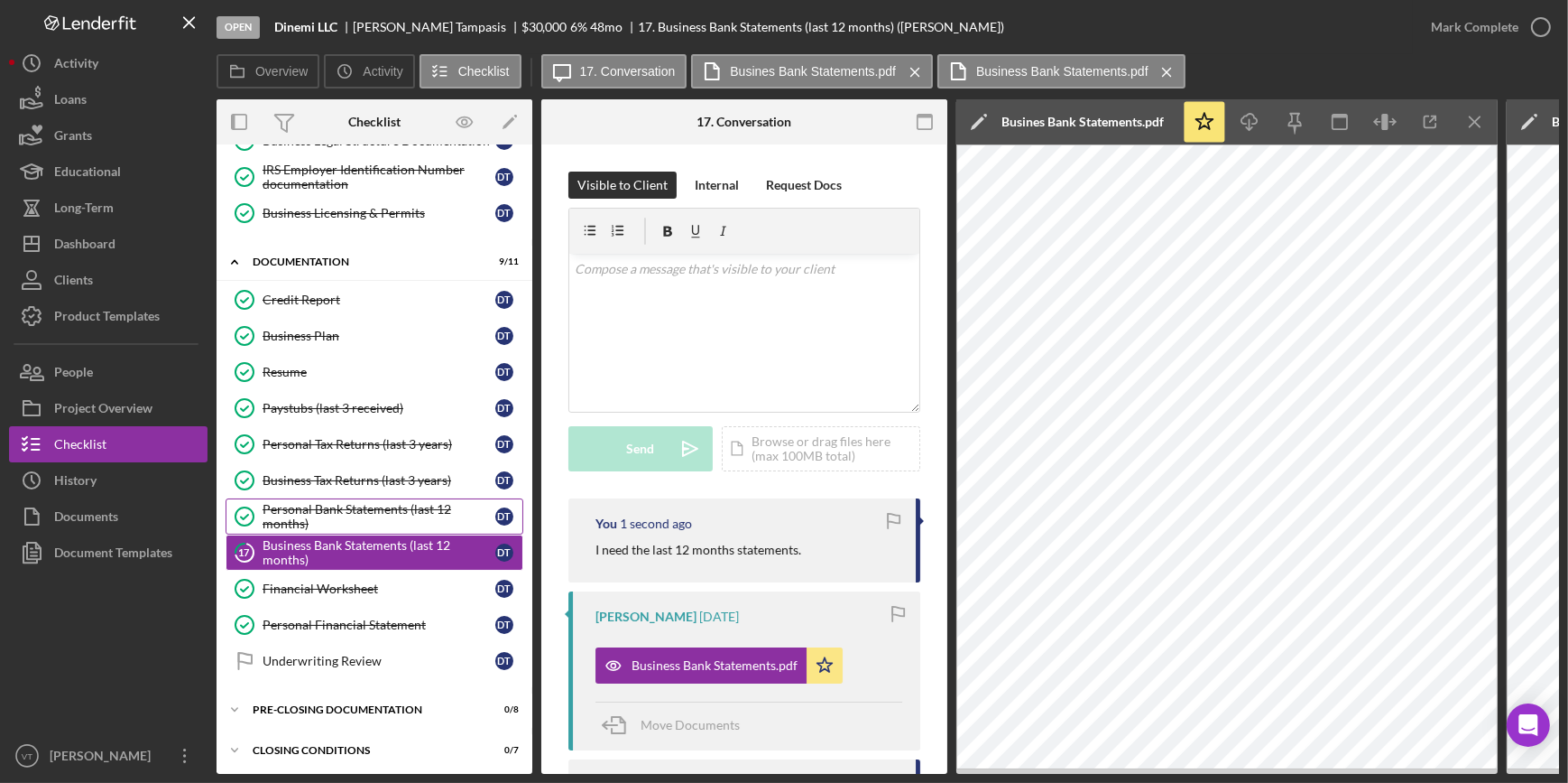
click at [390, 501] on div "Personal Bank Statements (last 12 months)" at bounding box center [379, 515] width 233 height 29
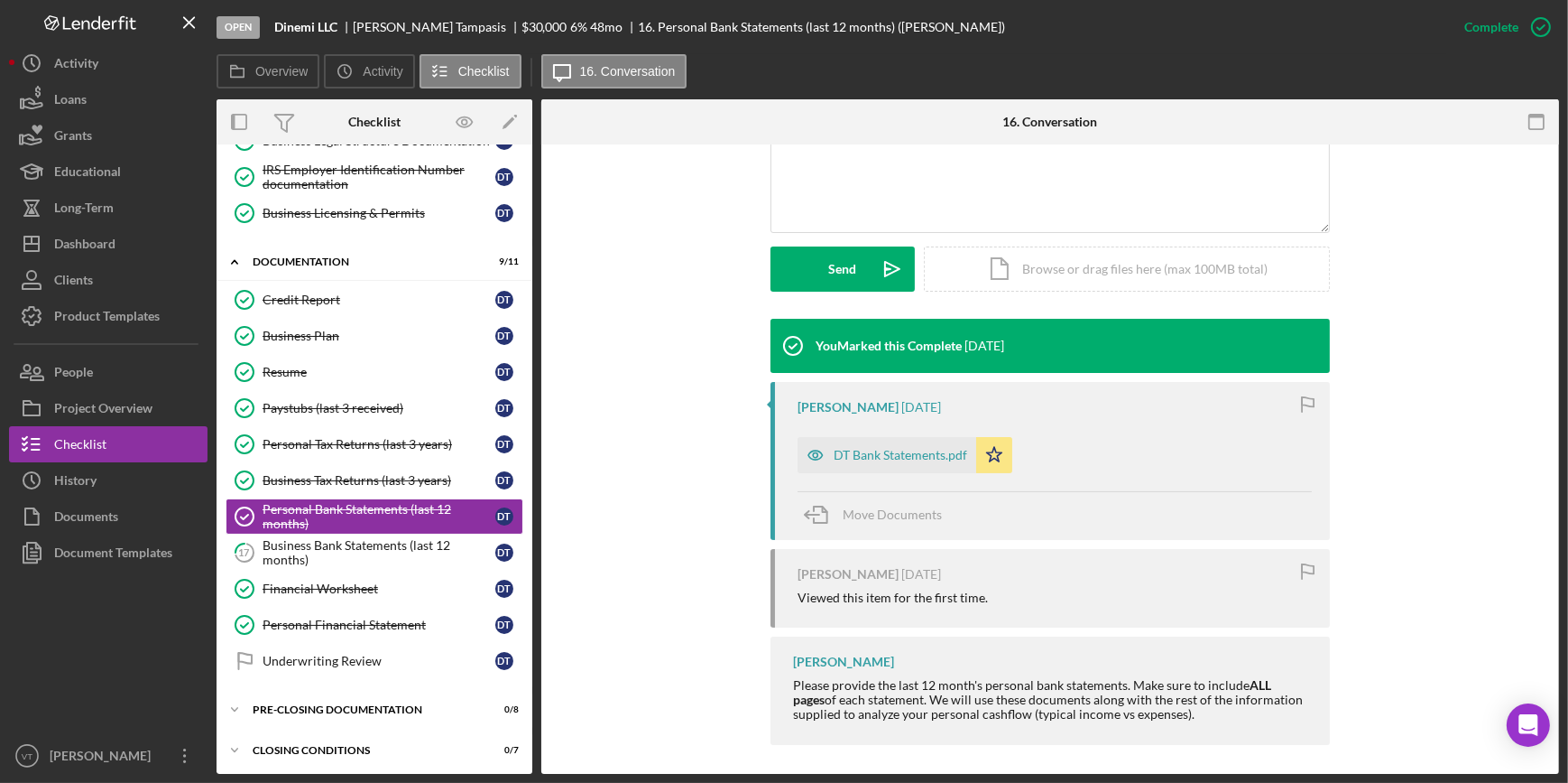
scroll to position [433, 0]
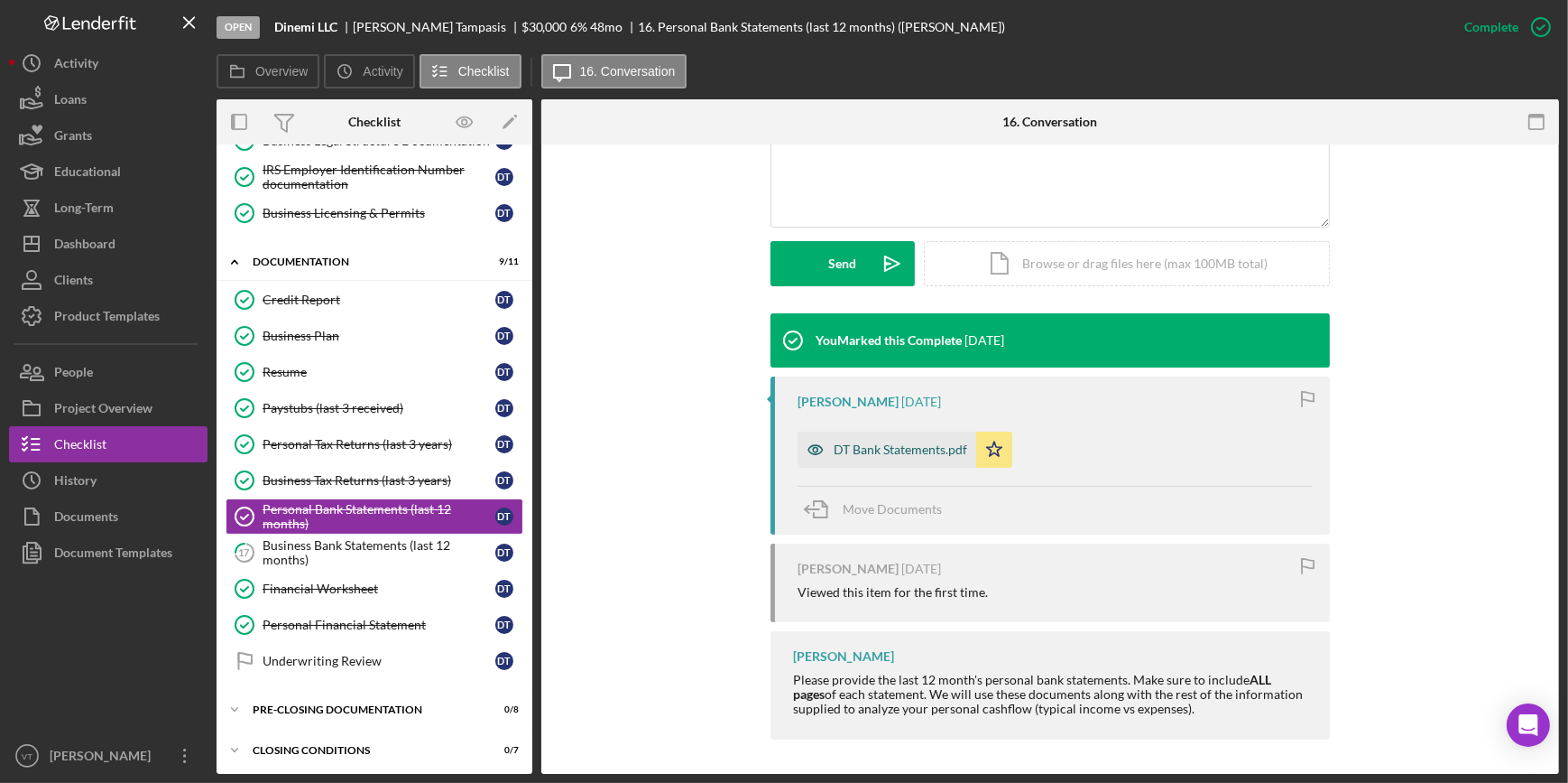
click at [863, 443] on div "DT Bank Statements.pdf" at bounding box center [900, 450] width 133 height 15
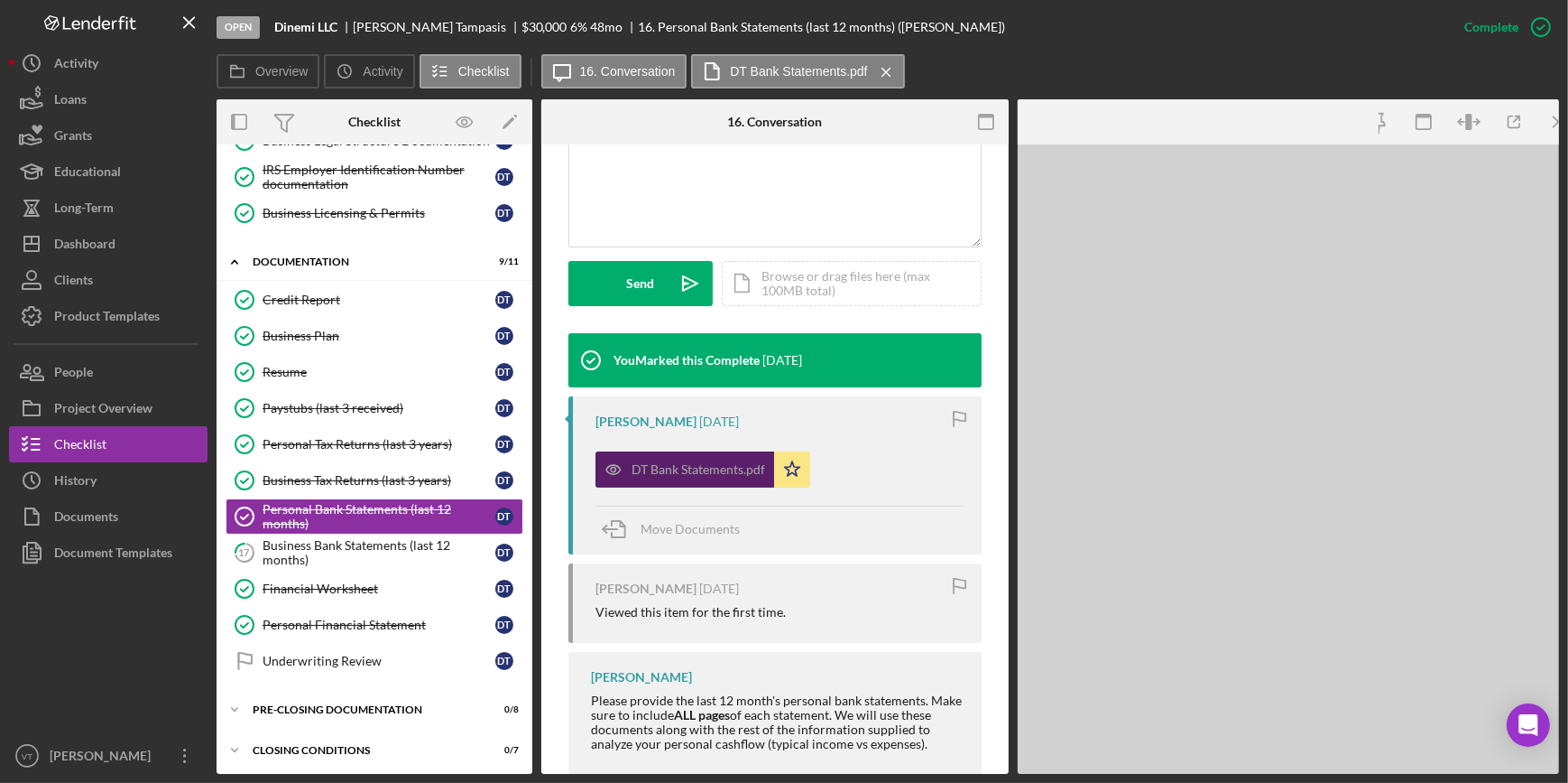
scroll to position [454, 0]
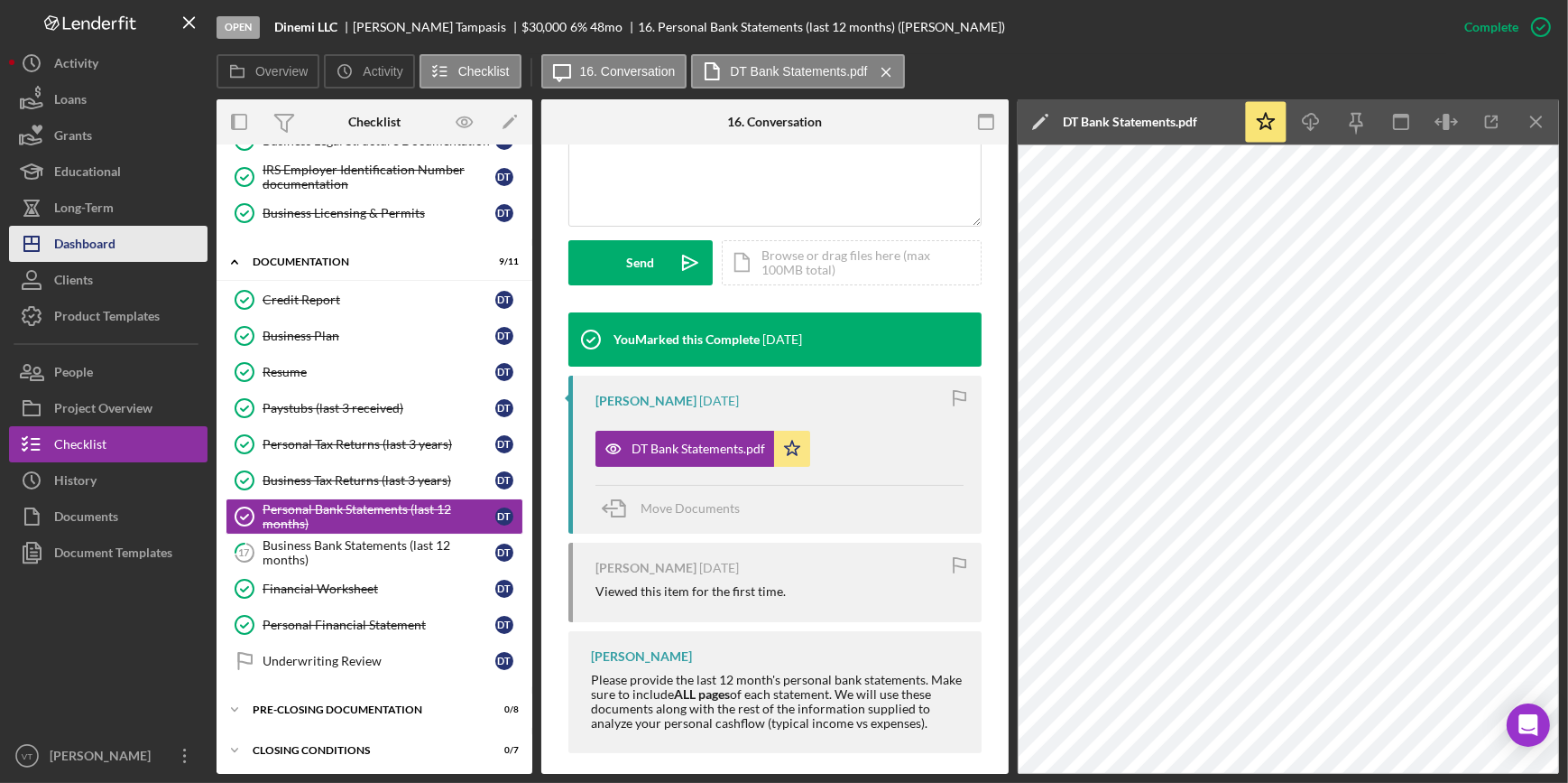
click at [75, 235] on div "Dashboard" at bounding box center [85, 246] width 62 height 41
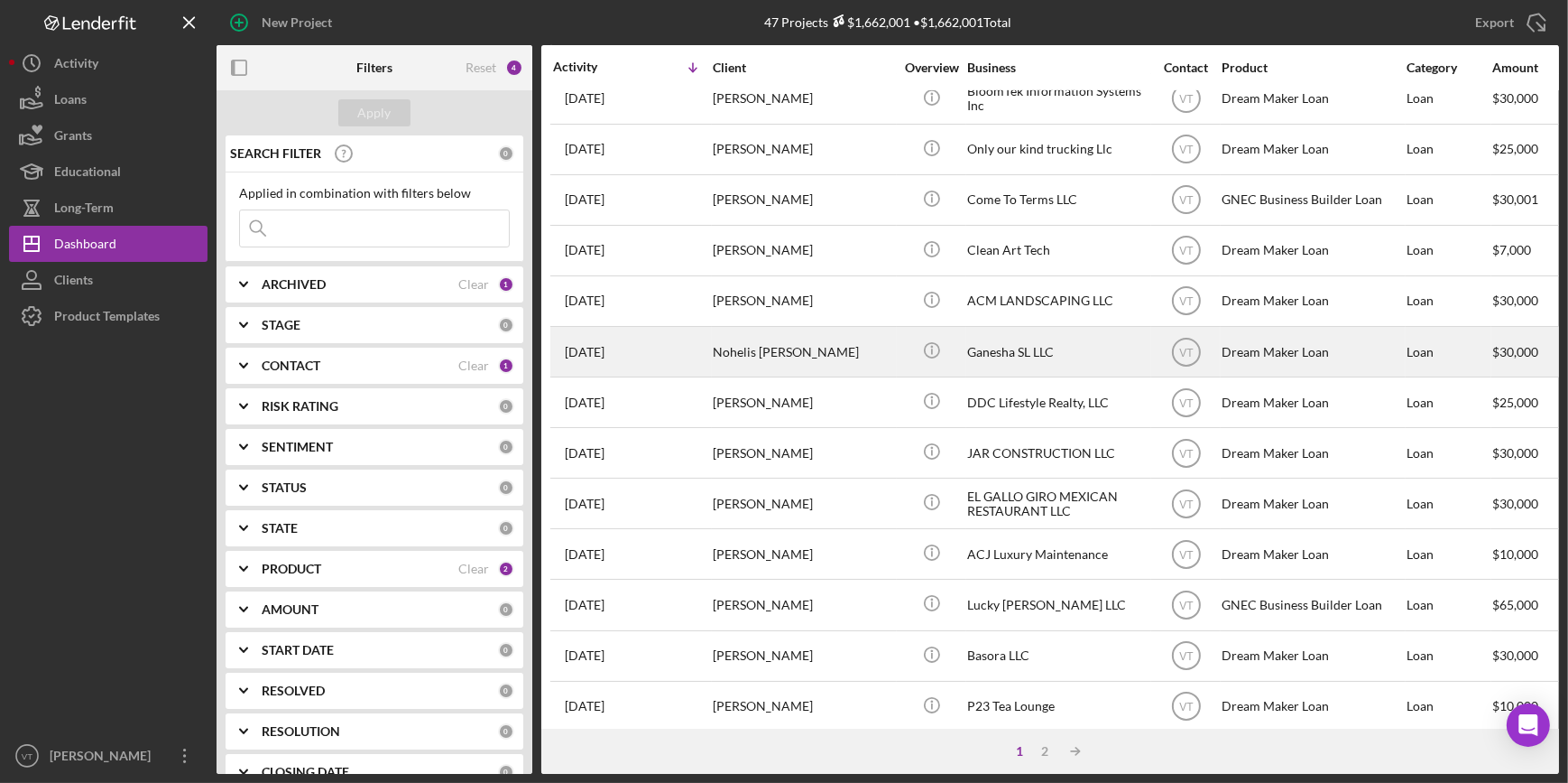
scroll to position [653, 0]
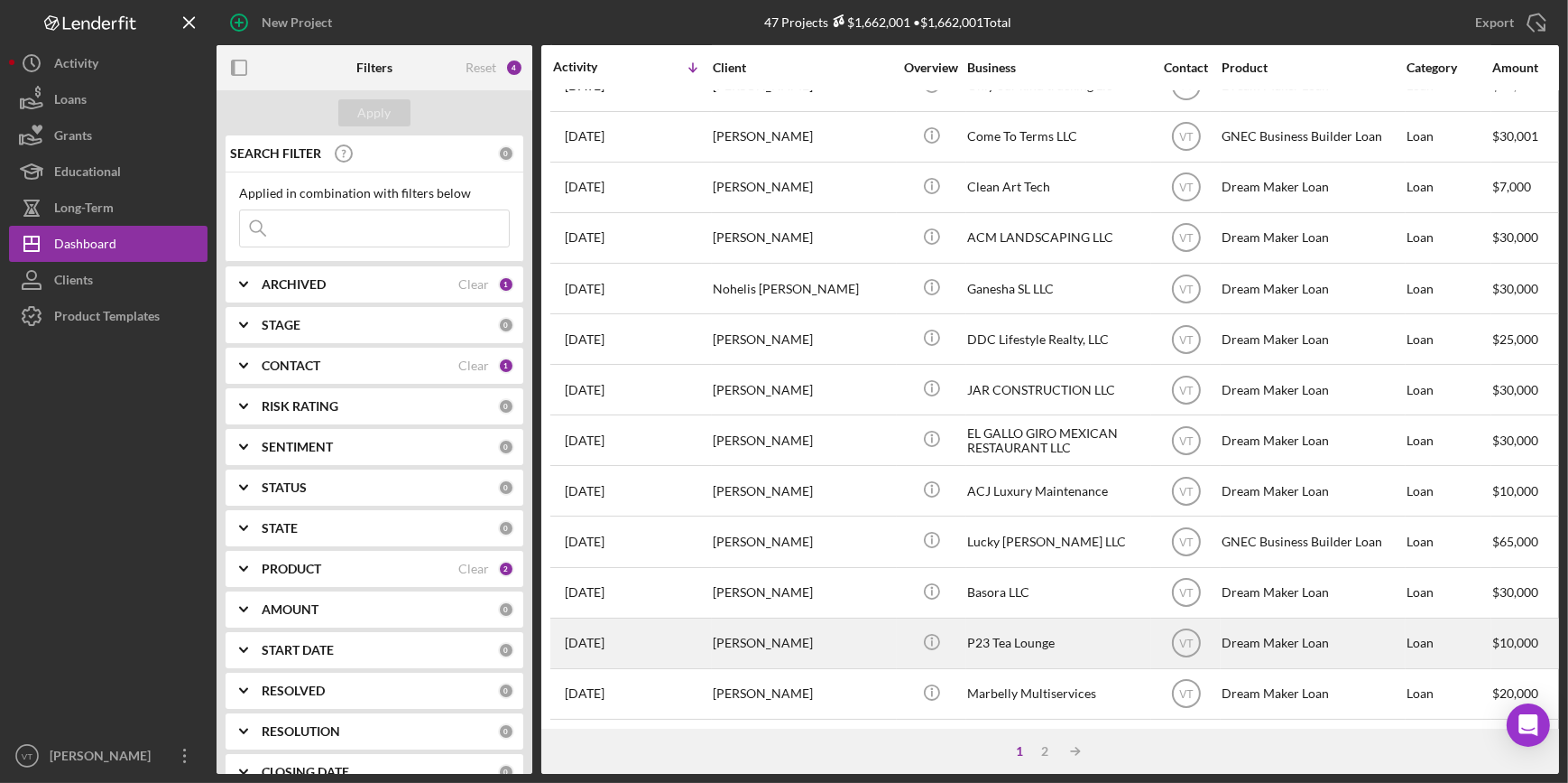
click at [758, 632] on div "[PERSON_NAME]" at bounding box center [802, 643] width 180 height 48
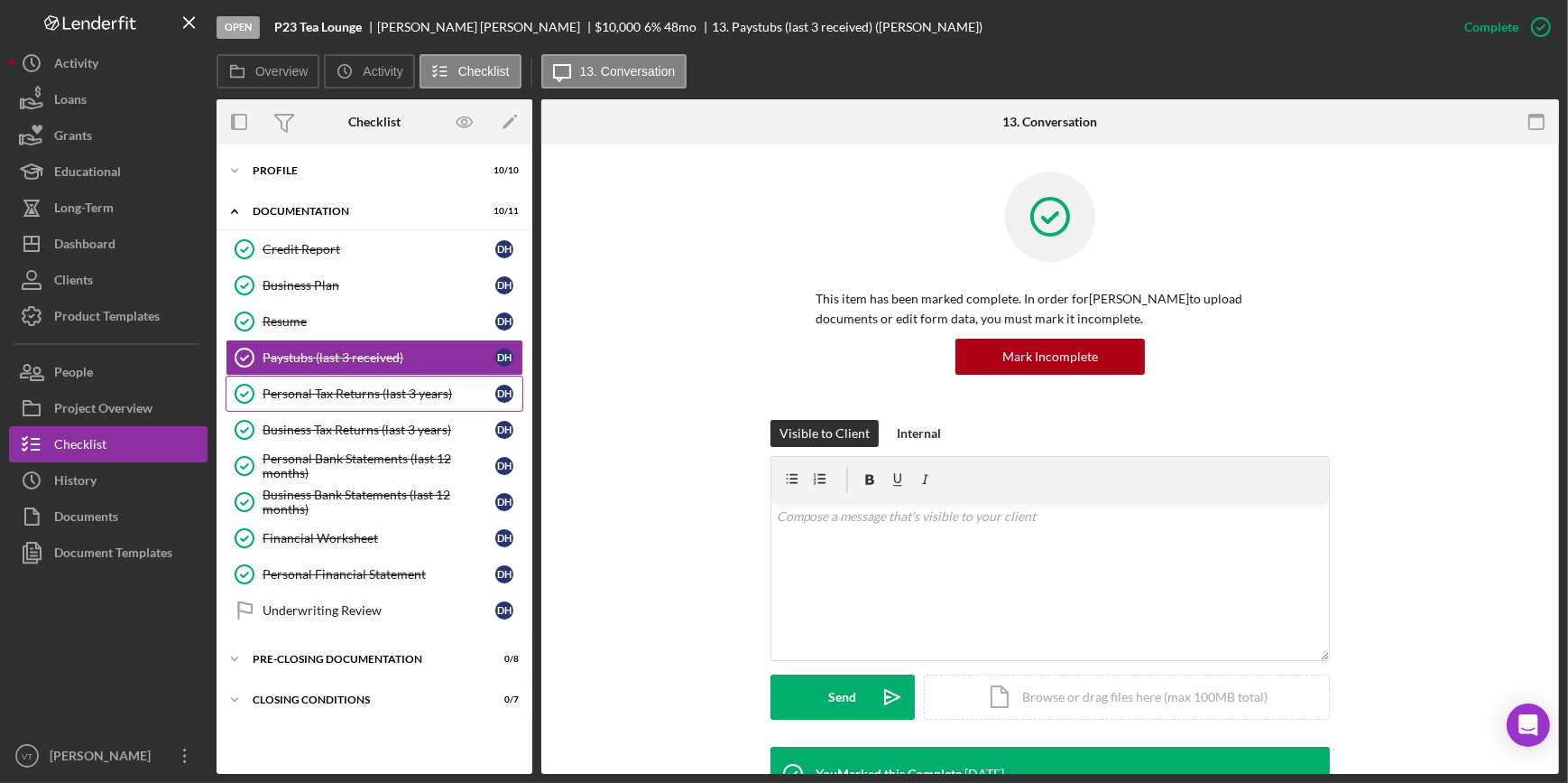
click at [340, 394] on div "Personal Tax Returns (last 3 years)" at bounding box center [379, 393] width 233 height 15
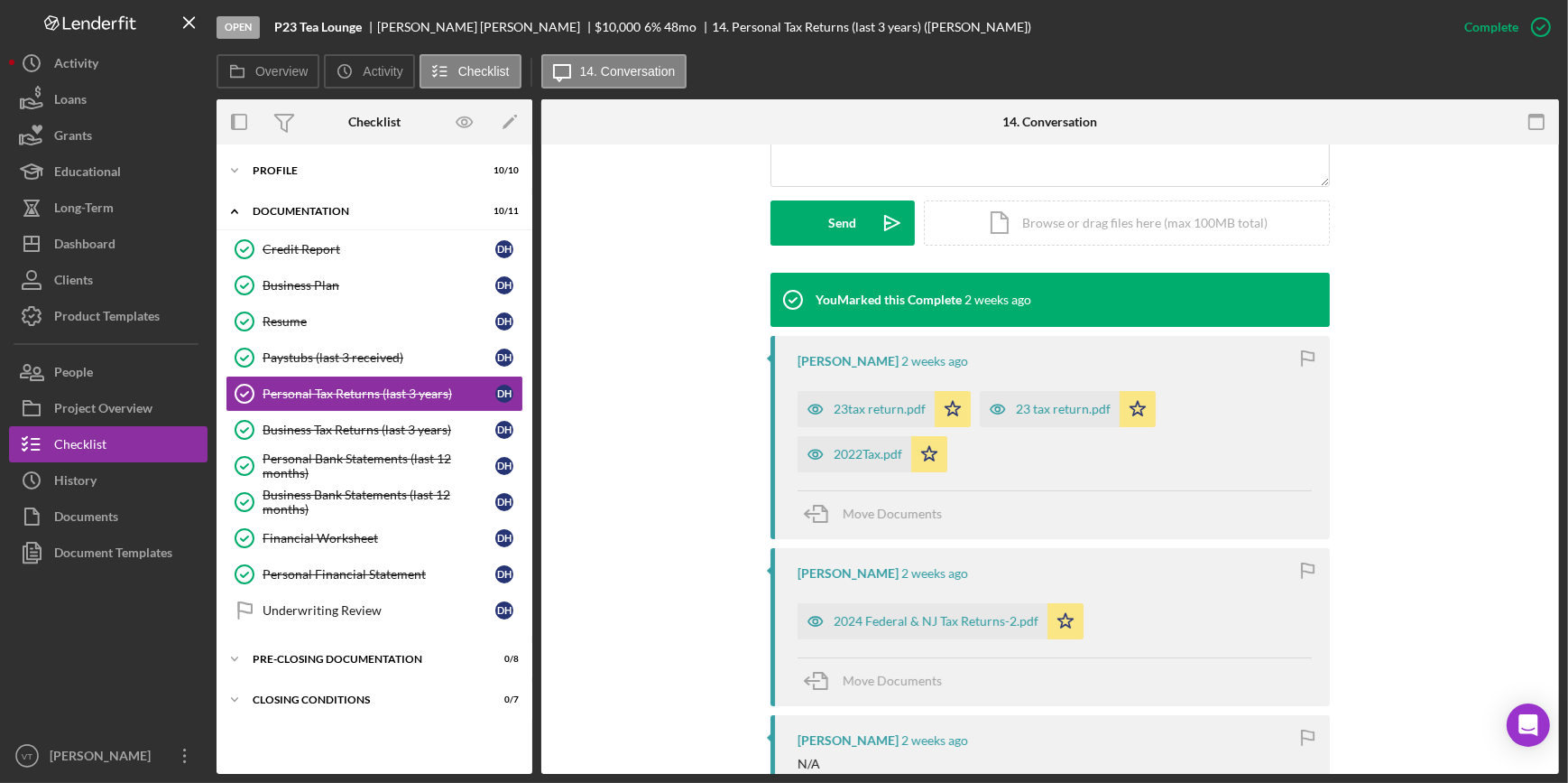
scroll to position [638, 0]
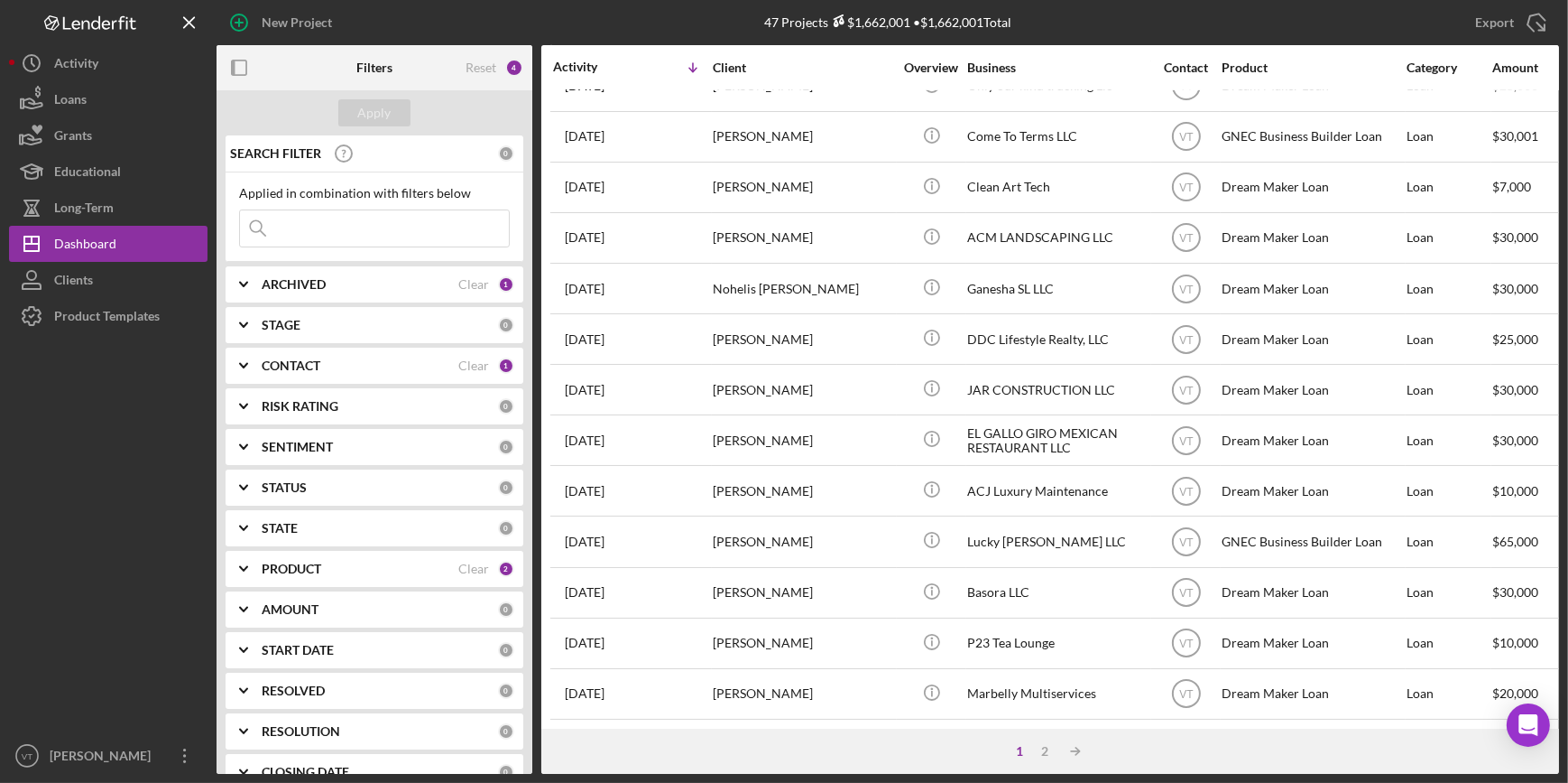
scroll to position [653, 0]
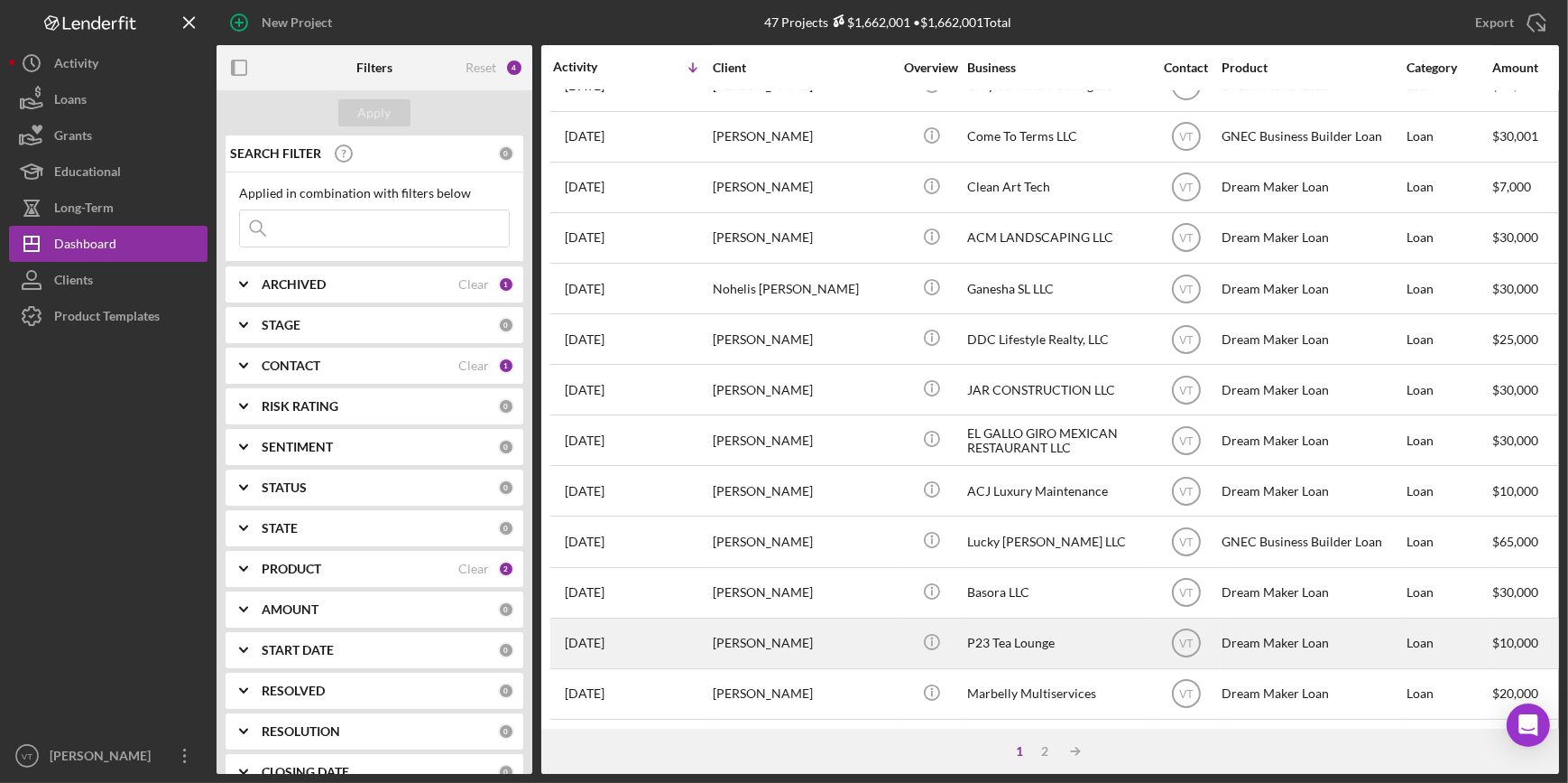
click at [790, 619] on div "[PERSON_NAME]" at bounding box center [802, 643] width 180 height 48
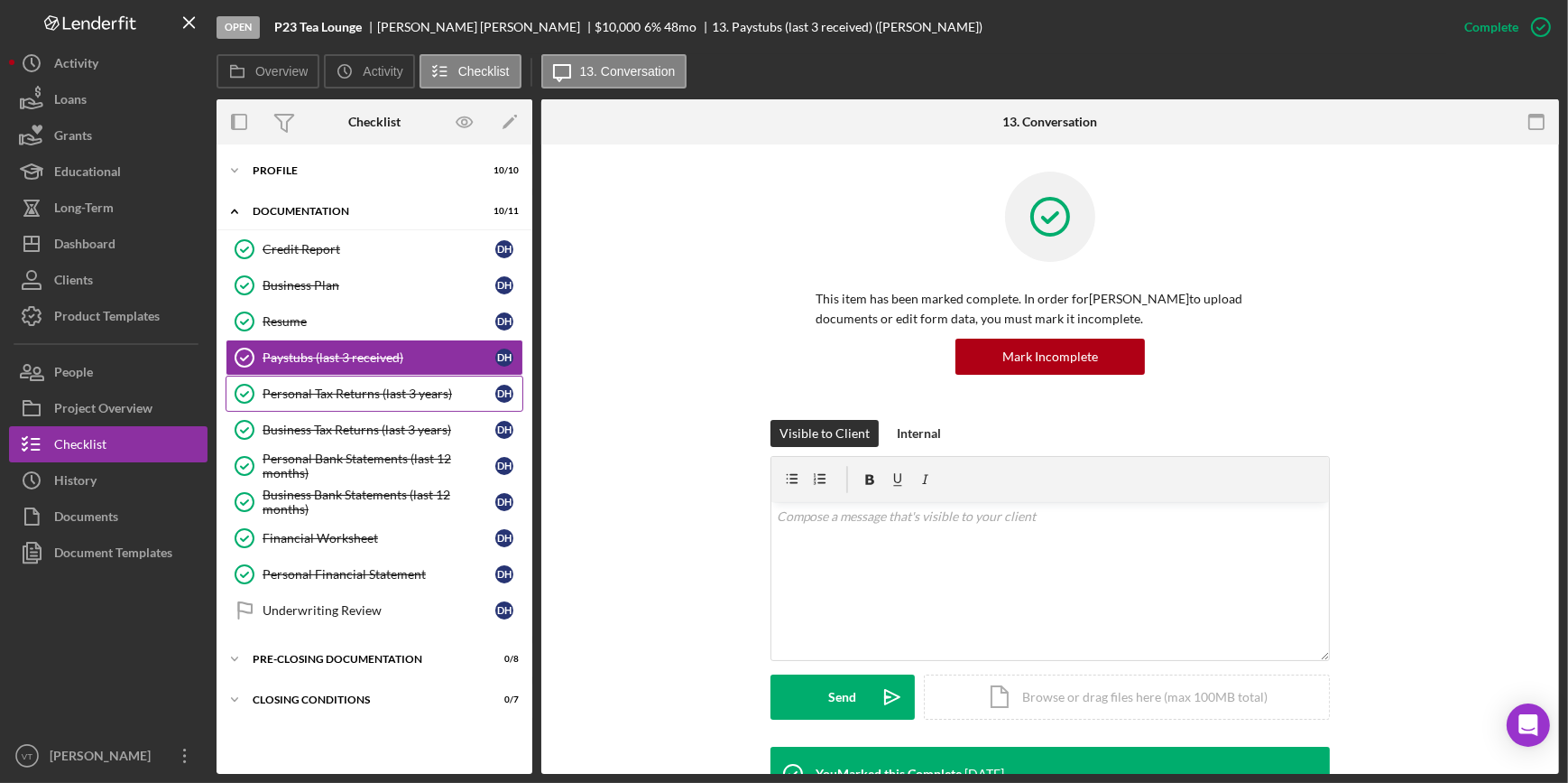
click at [335, 396] on div "Personal Tax Returns (last 3 years)" at bounding box center [379, 393] width 233 height 15
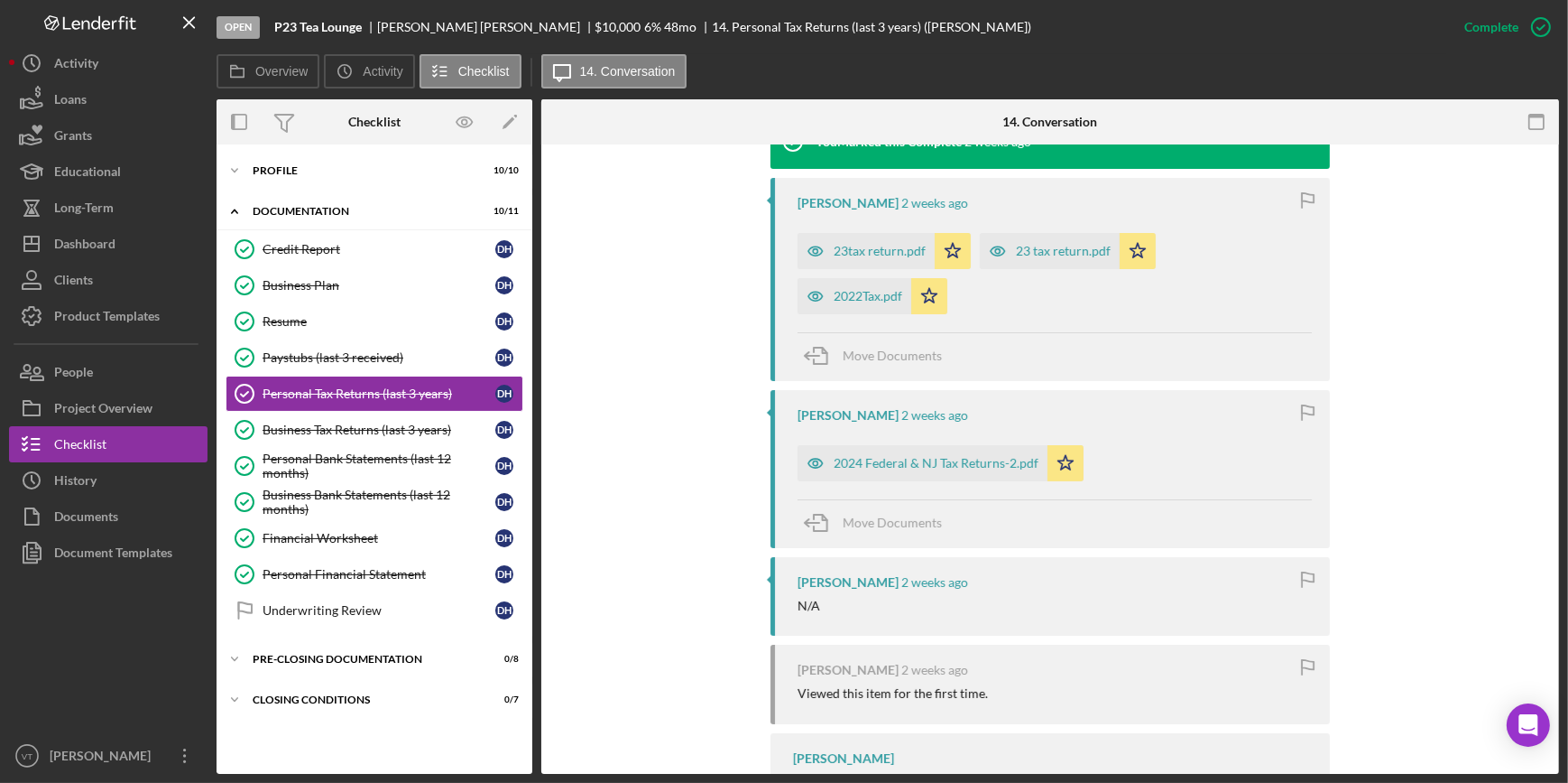
scroll to position [657, 0]
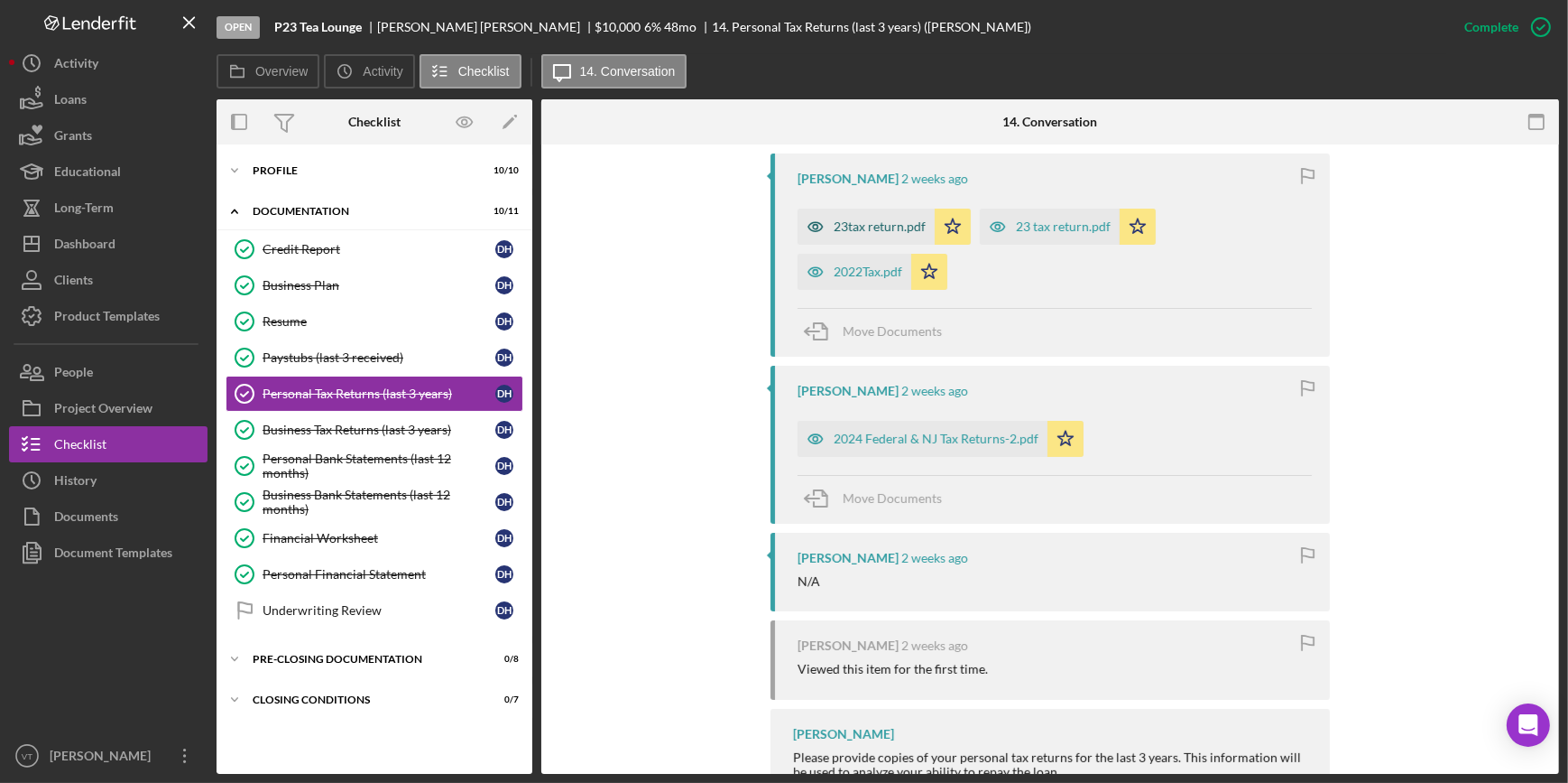
click at [841, 219] on div "23tax return.pdf" at bounding box center [879, 226] width 92 height 15
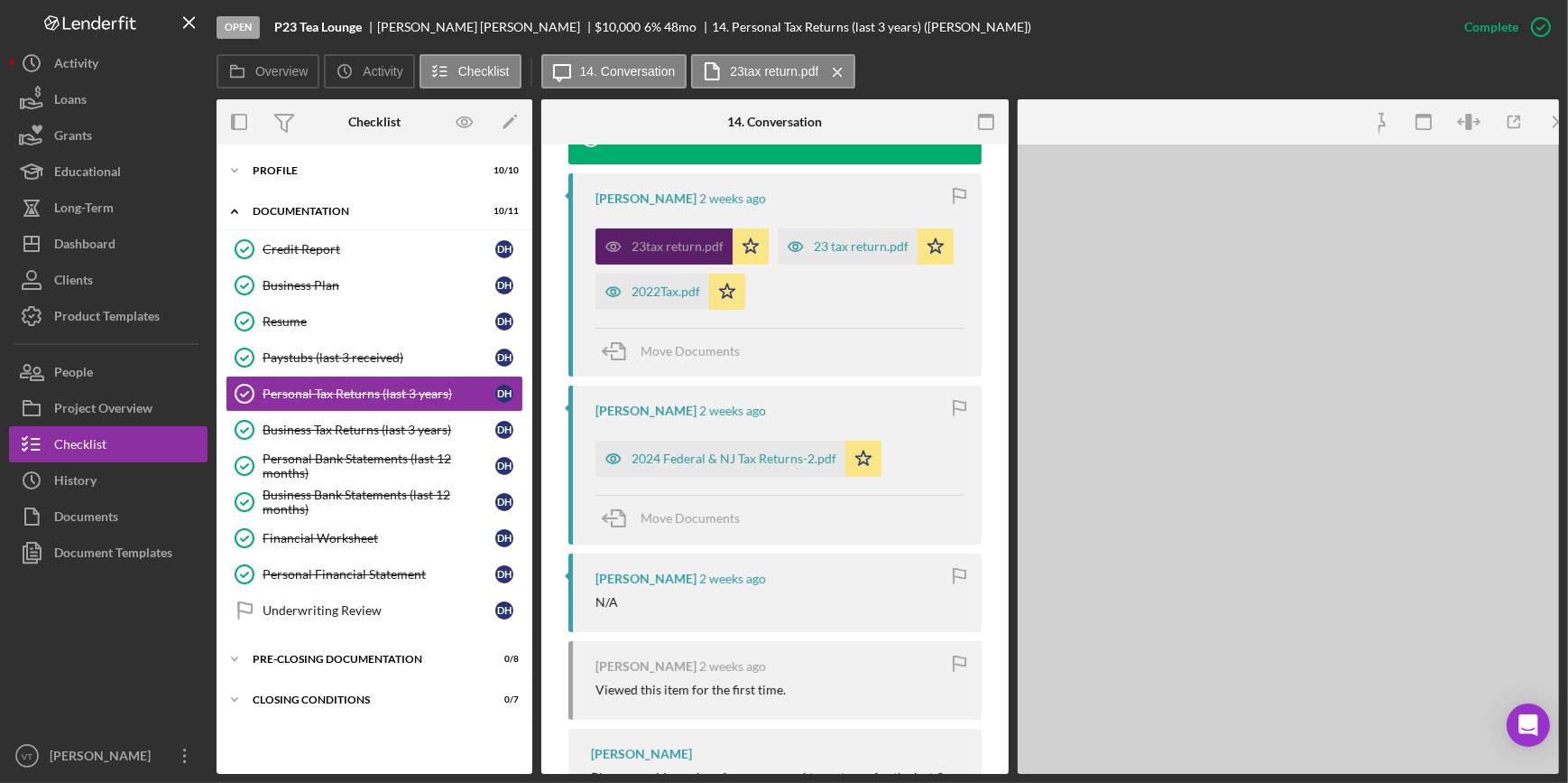
scroll to position [677, 0]
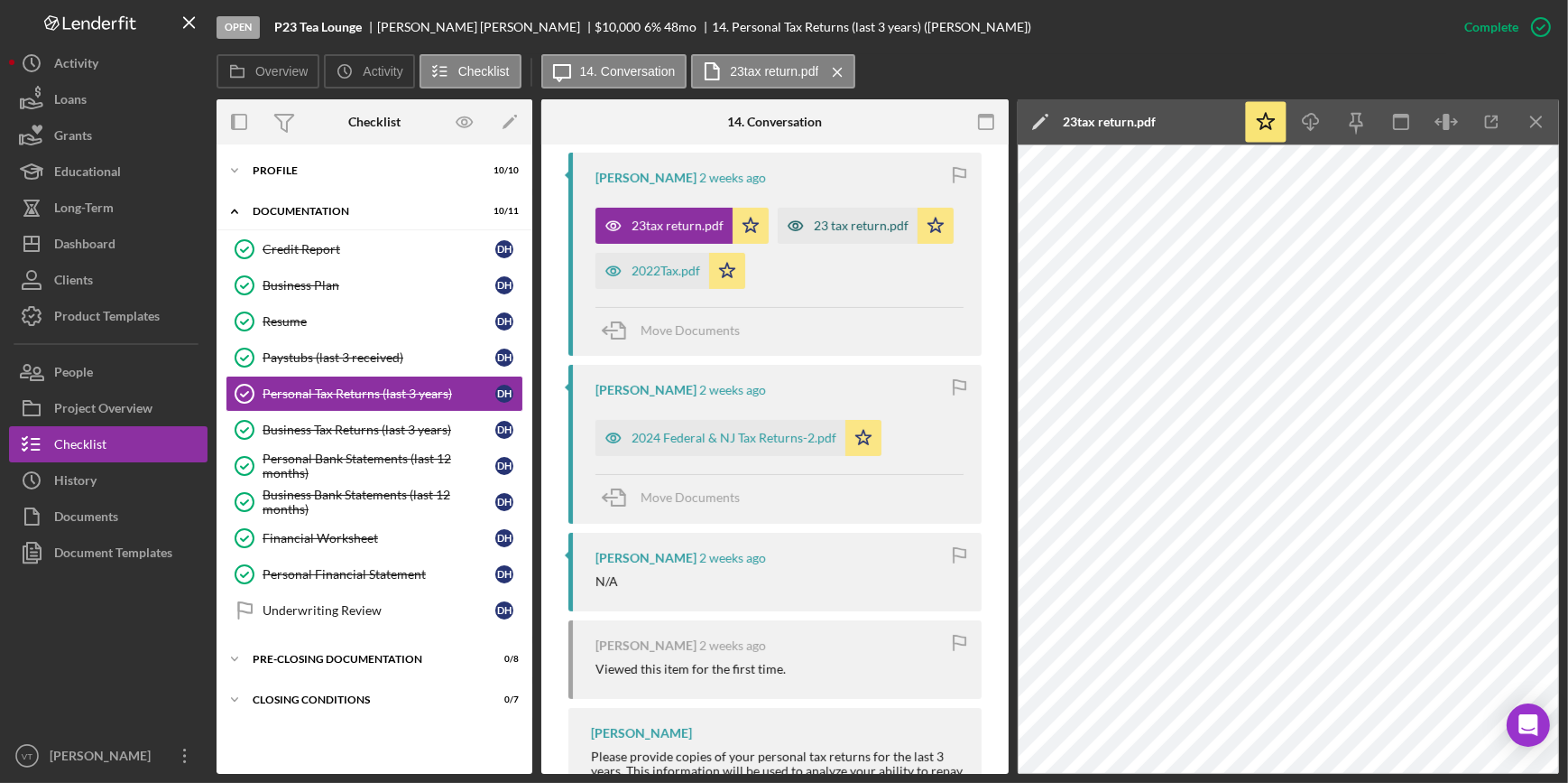
click at [778, 244] on div "23 tax return.pdf" at bounding box center [847, 226] width 140 height 36
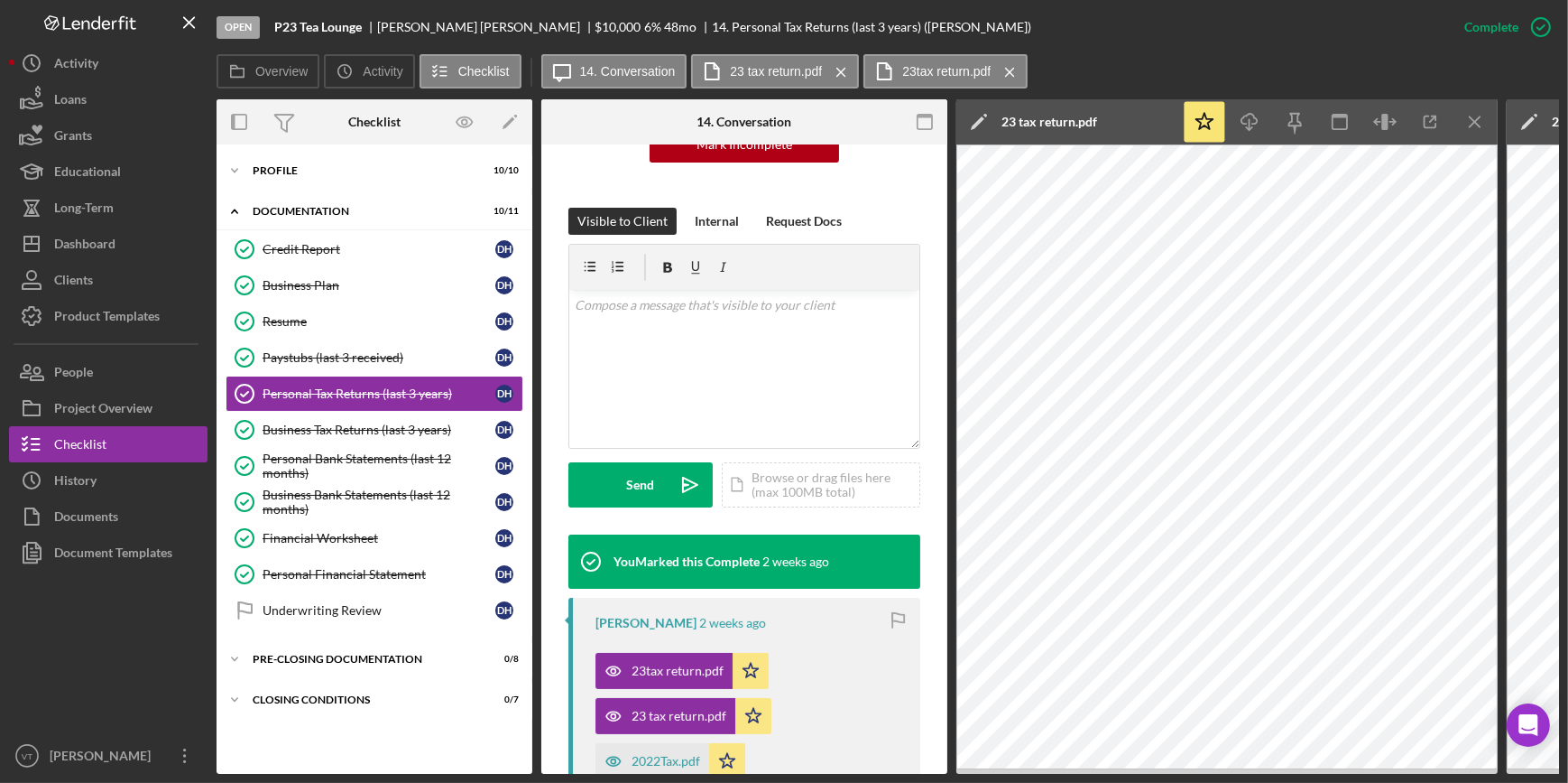
scroll to position [230, 0]
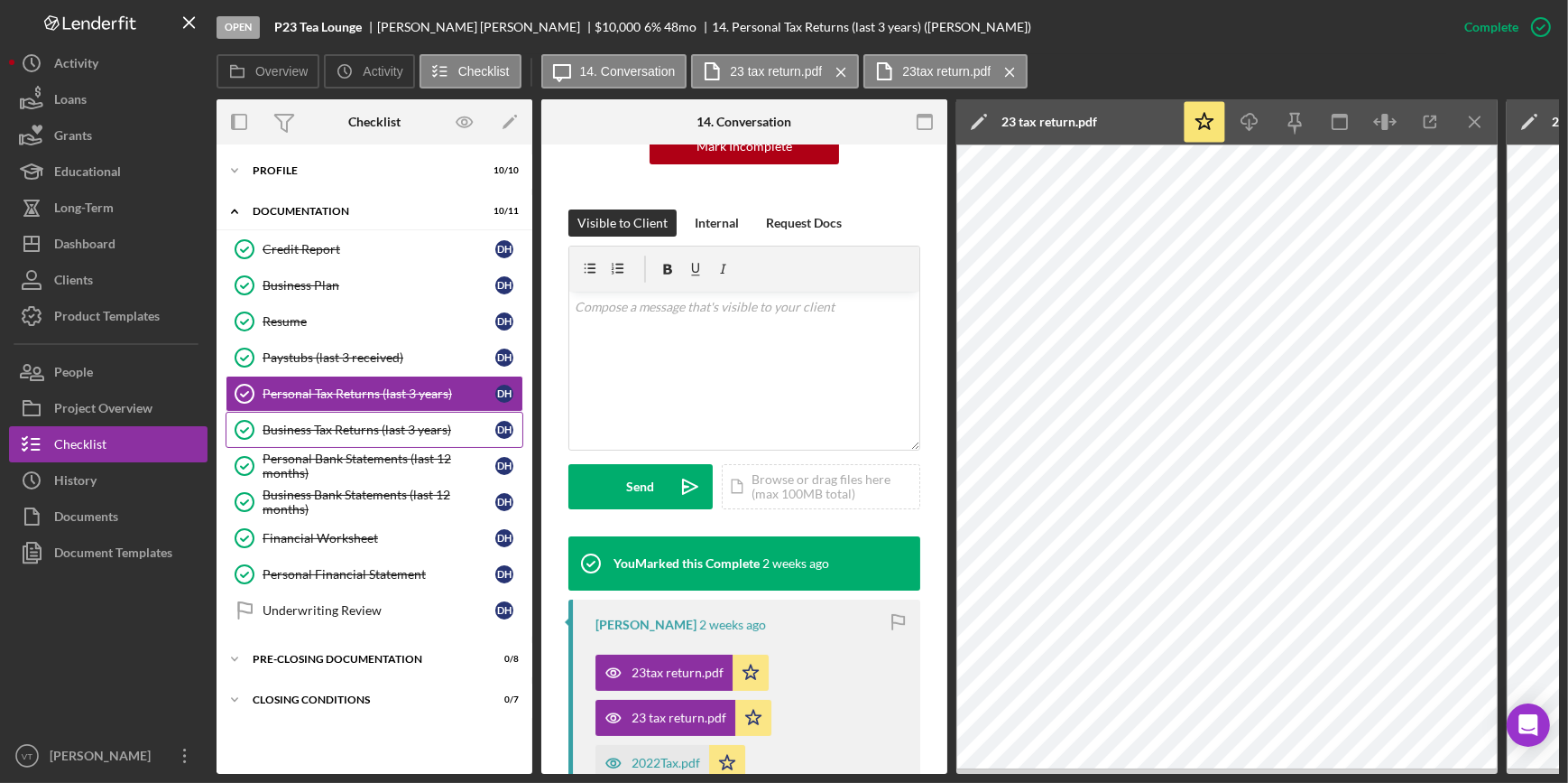
click at [371, 445] on link "Business Tax Returns (last 3 years) Business Tax Returns (last 3 years) D H" at bounding box center [374, 430] width 297 height 36
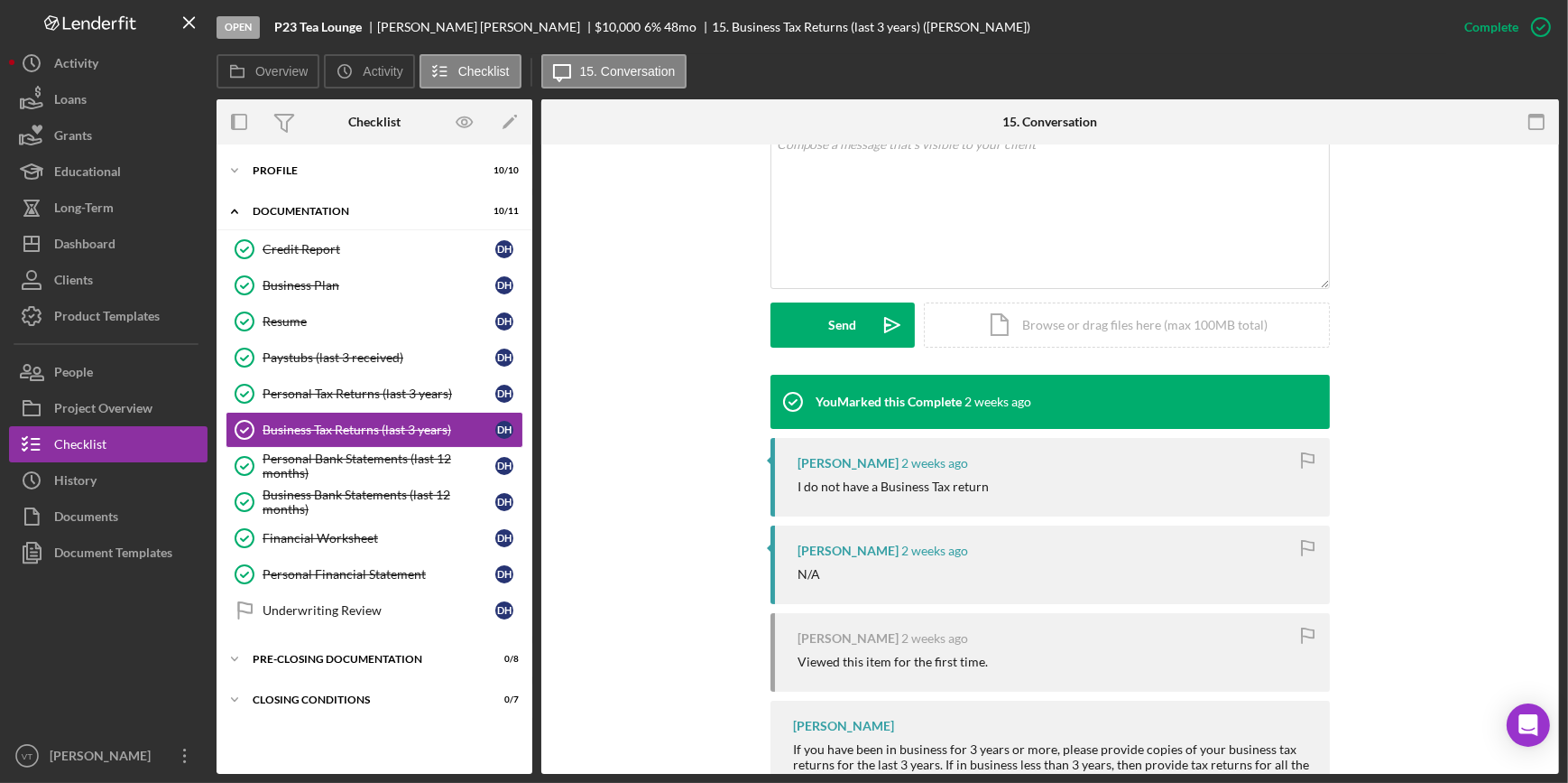
scroll to position [443, 0]
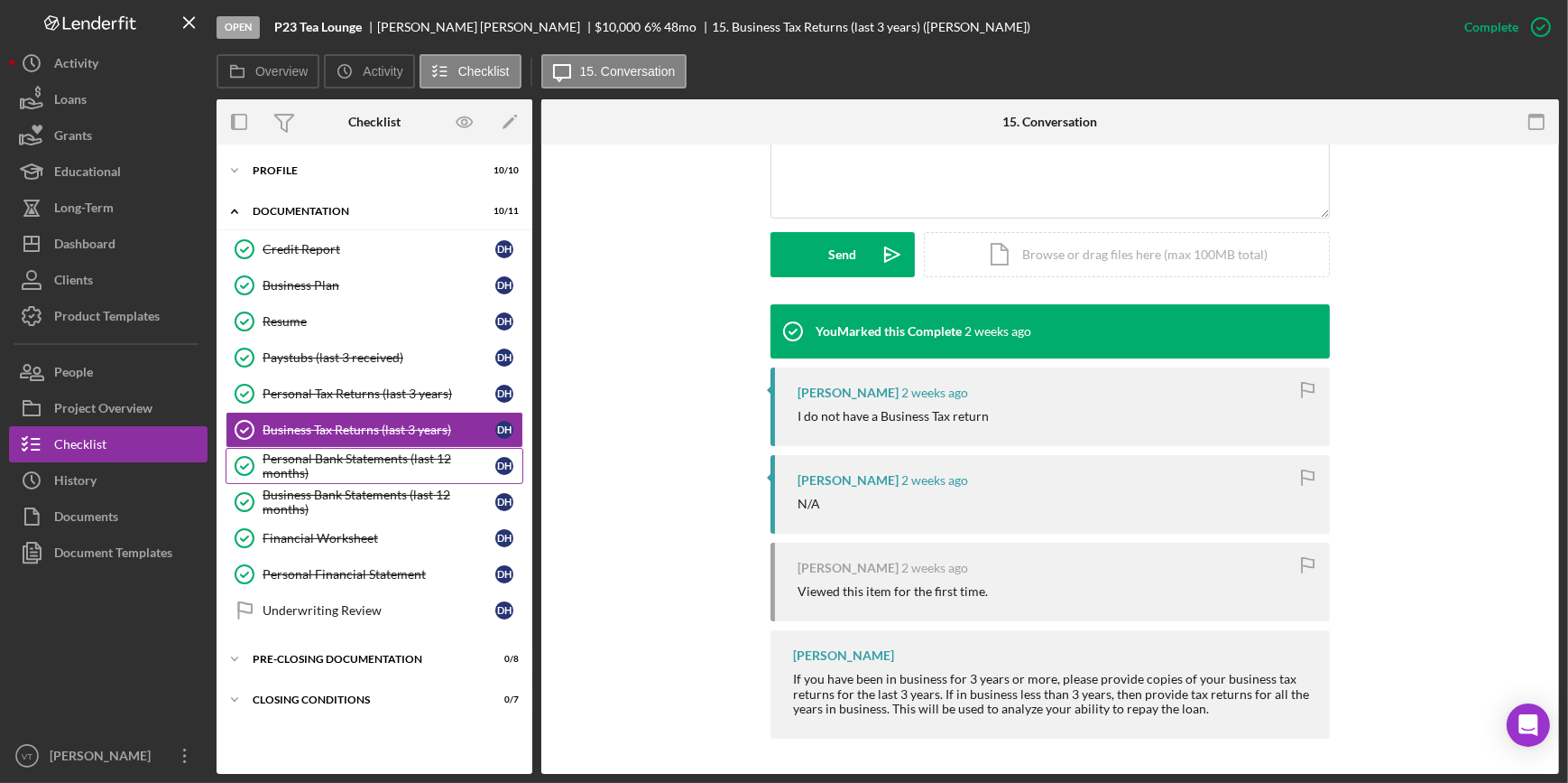
click at [336, 459] on div "Personal Bank Statements (last 12 months)" at bounding box center [379, 466] width 233 height 29
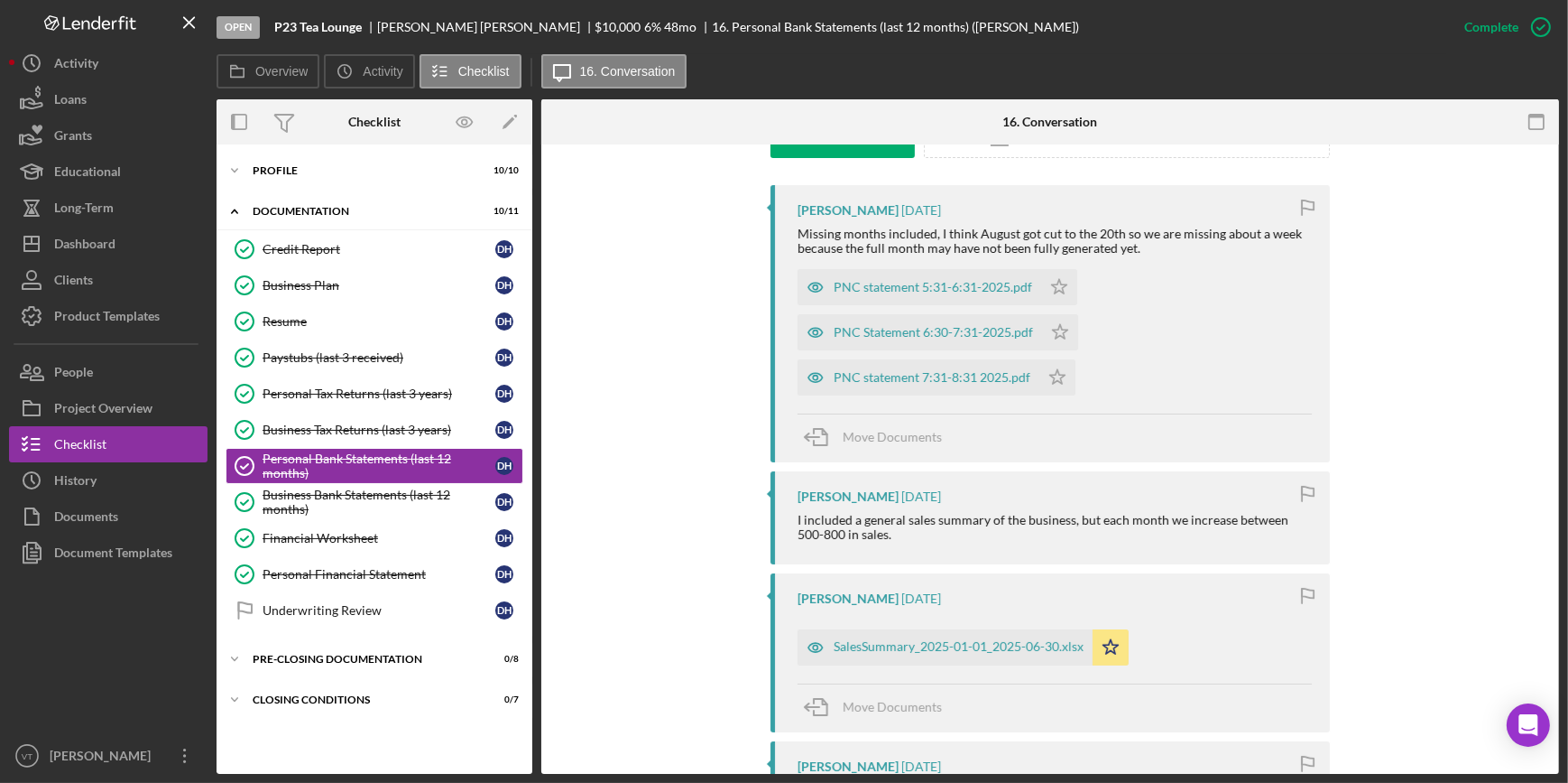
scroll to position [491, 0]
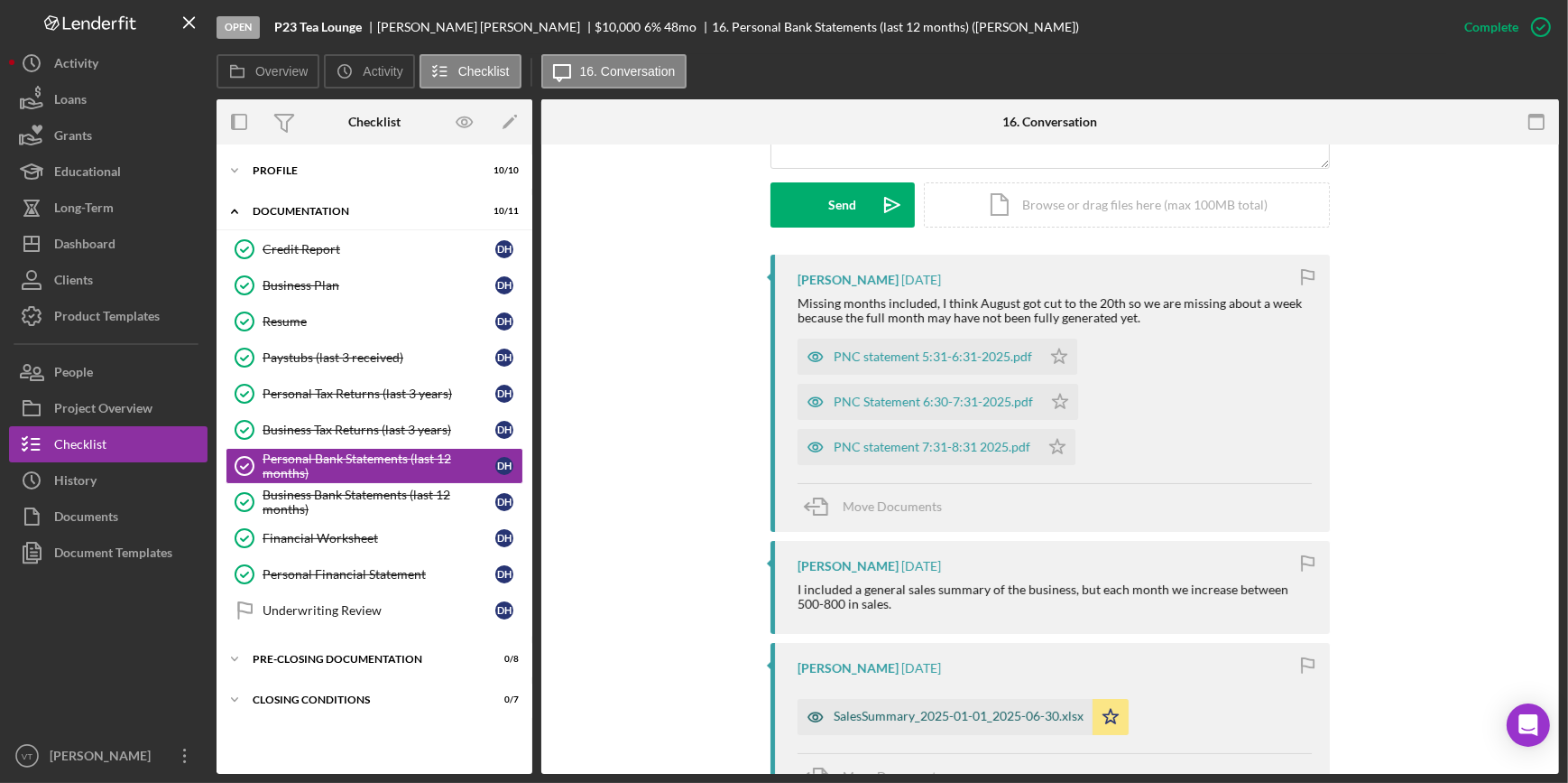
click at [910, 716] on div "SalesSummary_2025-01-01_2025-06-30.xlsx" at bounding box center [958, 715] width 250 height 15
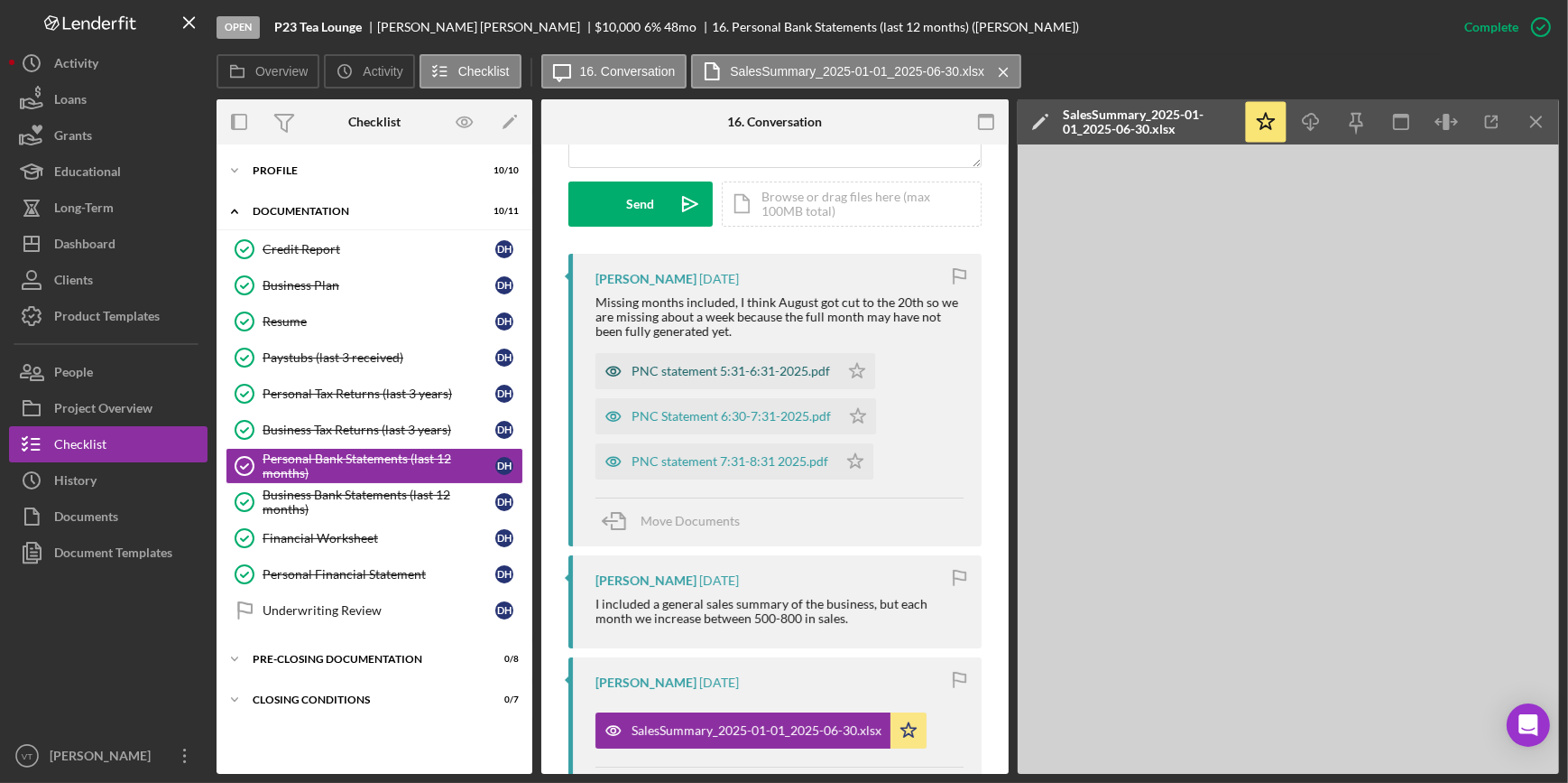
click at [732, 368] on div "PNC statement 5:31-6:31-2025.pdf" at bounding box center [731, 371] width 199 height 15
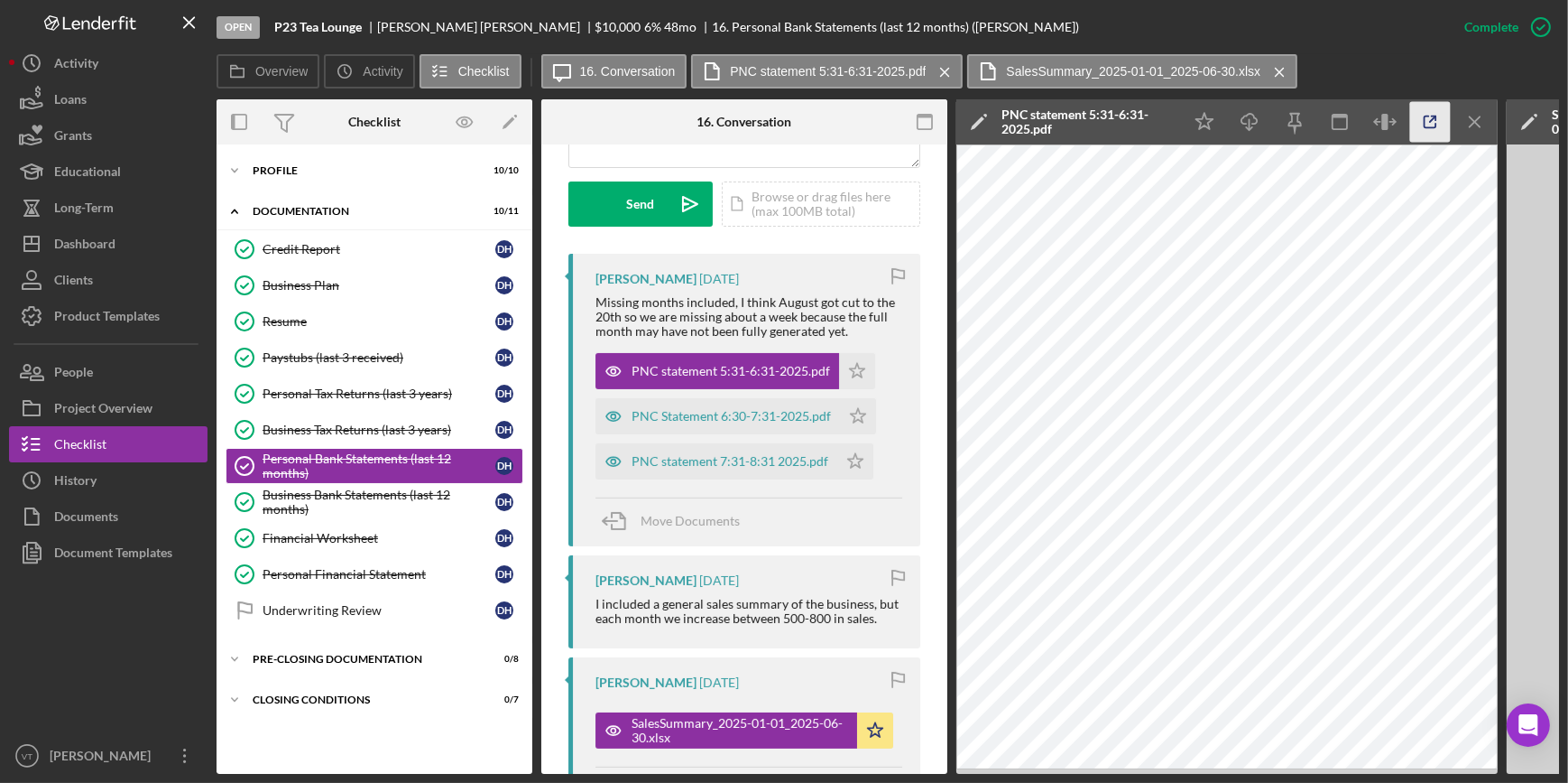
click at [1431, 126] on icon "button" at bounding box center [1430, 122] width 12 height 12
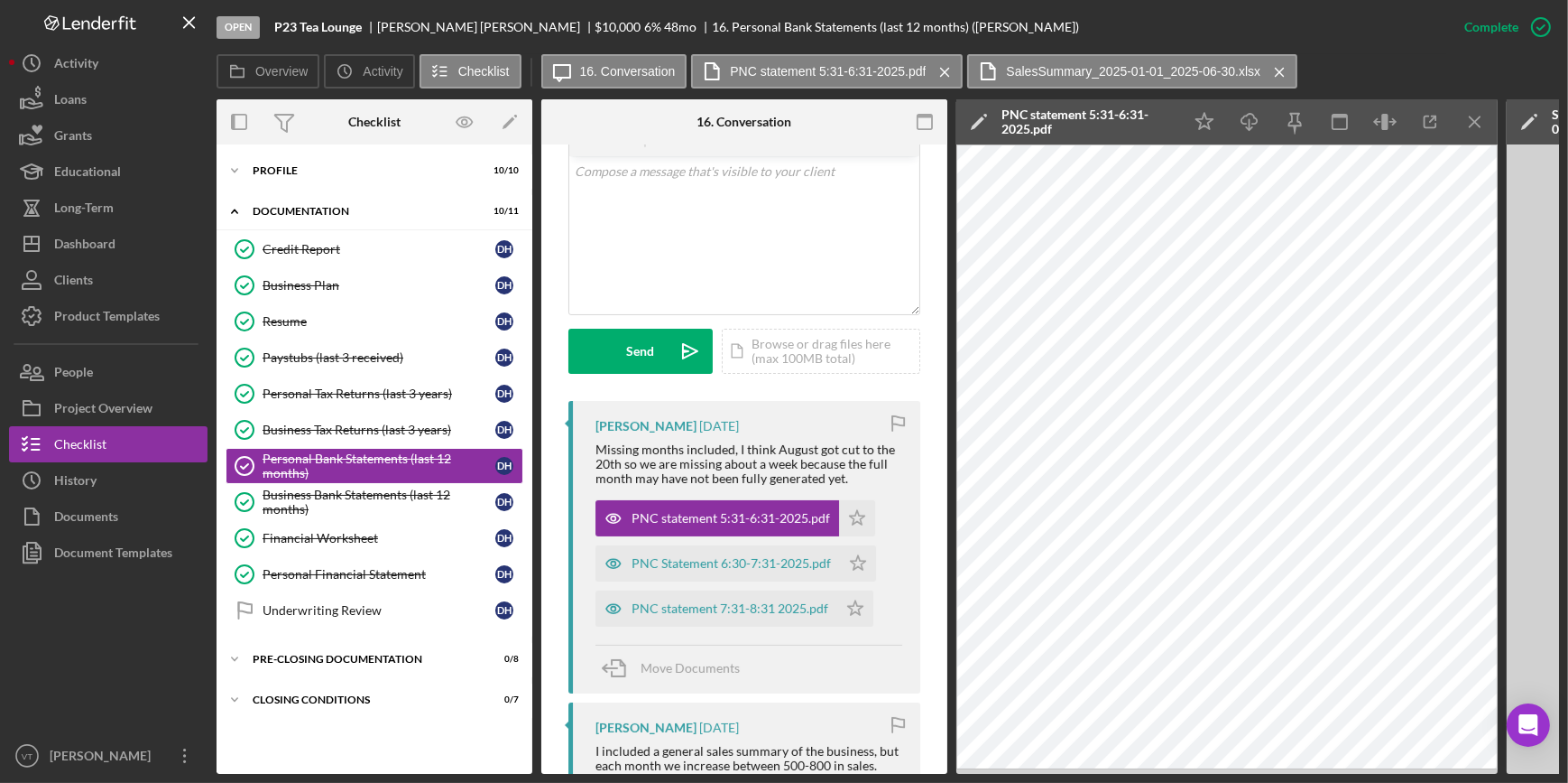
scroll to position [184, 0]
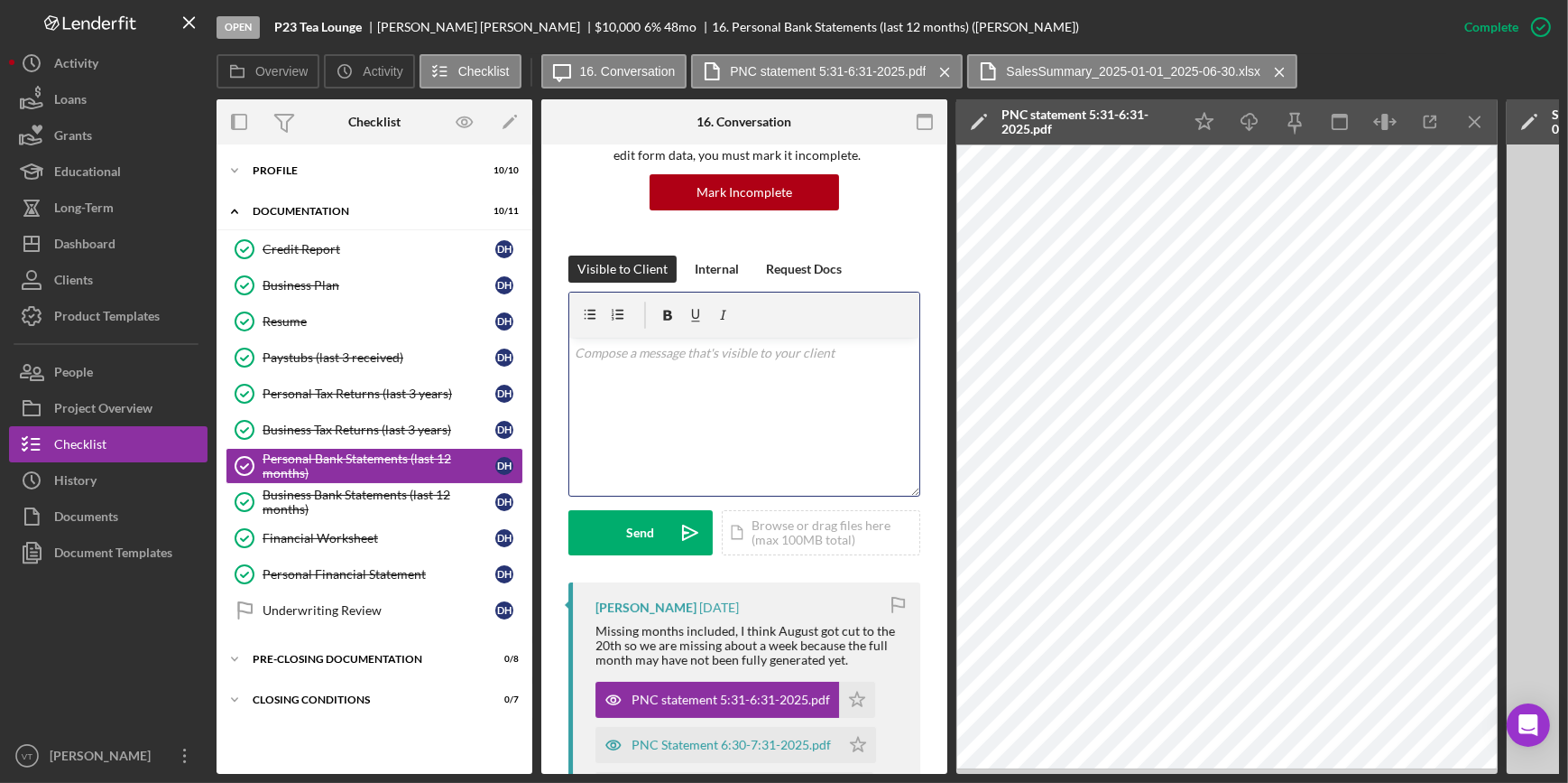
click at [609, 361] on p at bounding box center [745, 353] width 340 height 20
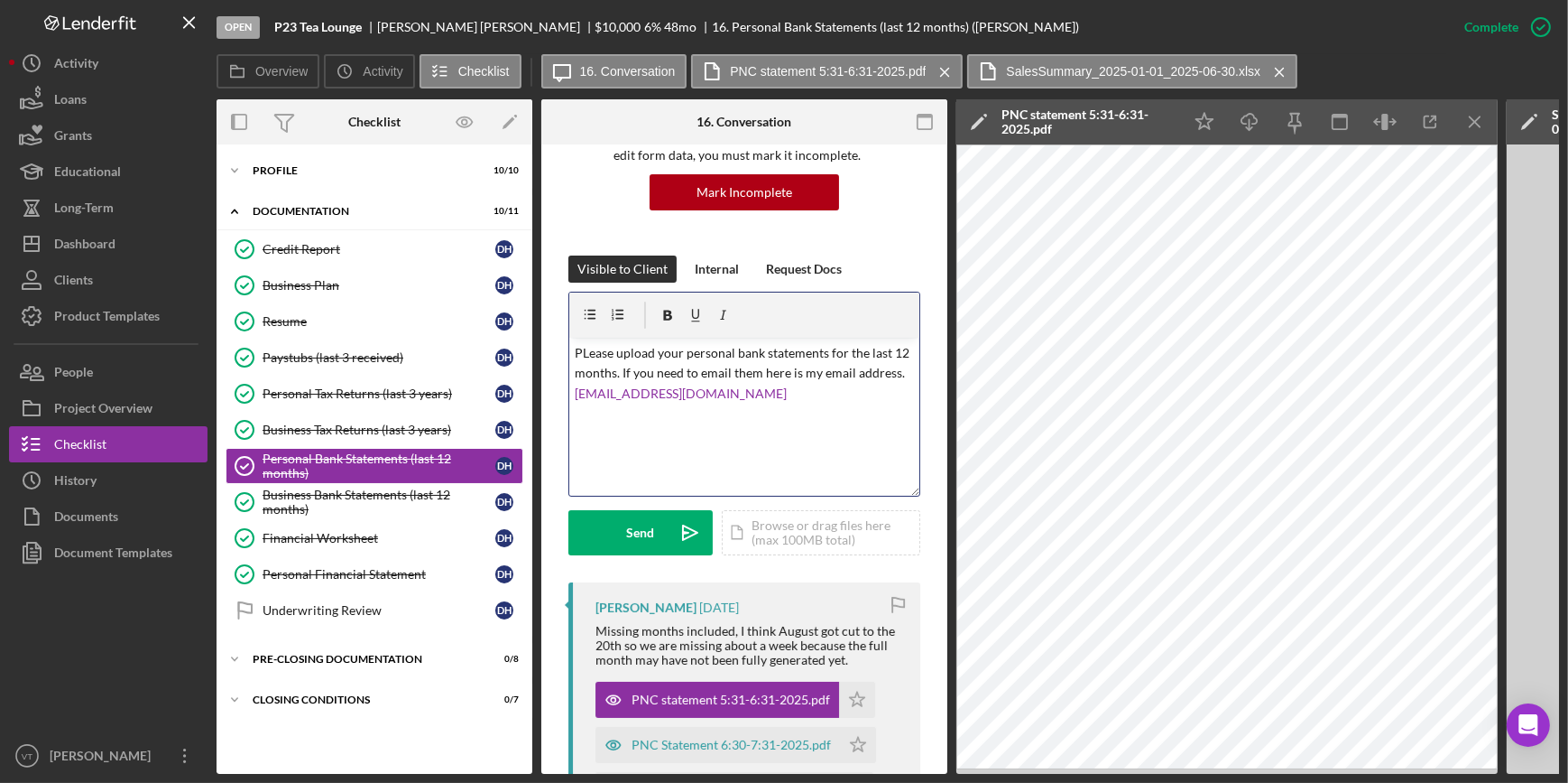
drag, startPoint x: 583, startPoint y: 362, endPoint x: 598, endPoint y: 350, distance: 19.2
click at [620, 519] on button "Send Icon/icon-invite-send" at bounding box center [640, 532] width 144 height 45
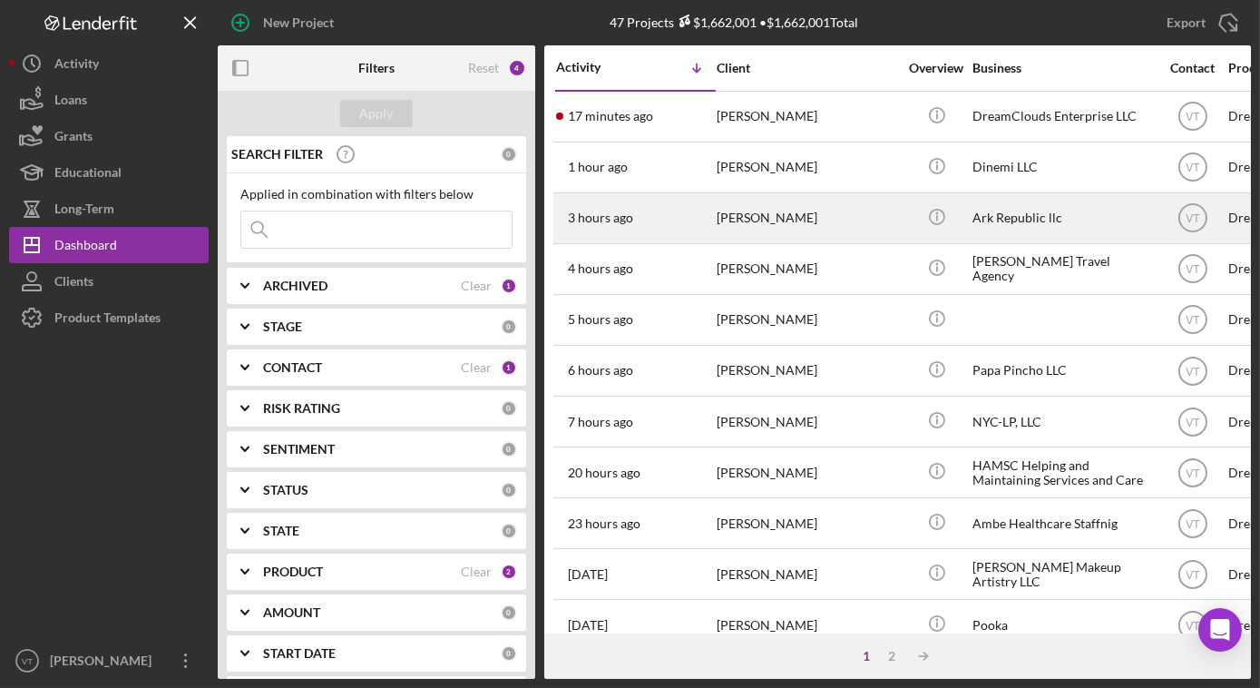
click at [773, 224] on div "[PERSON_NAME]" at bounding box center [807, 218] width 181 height 48
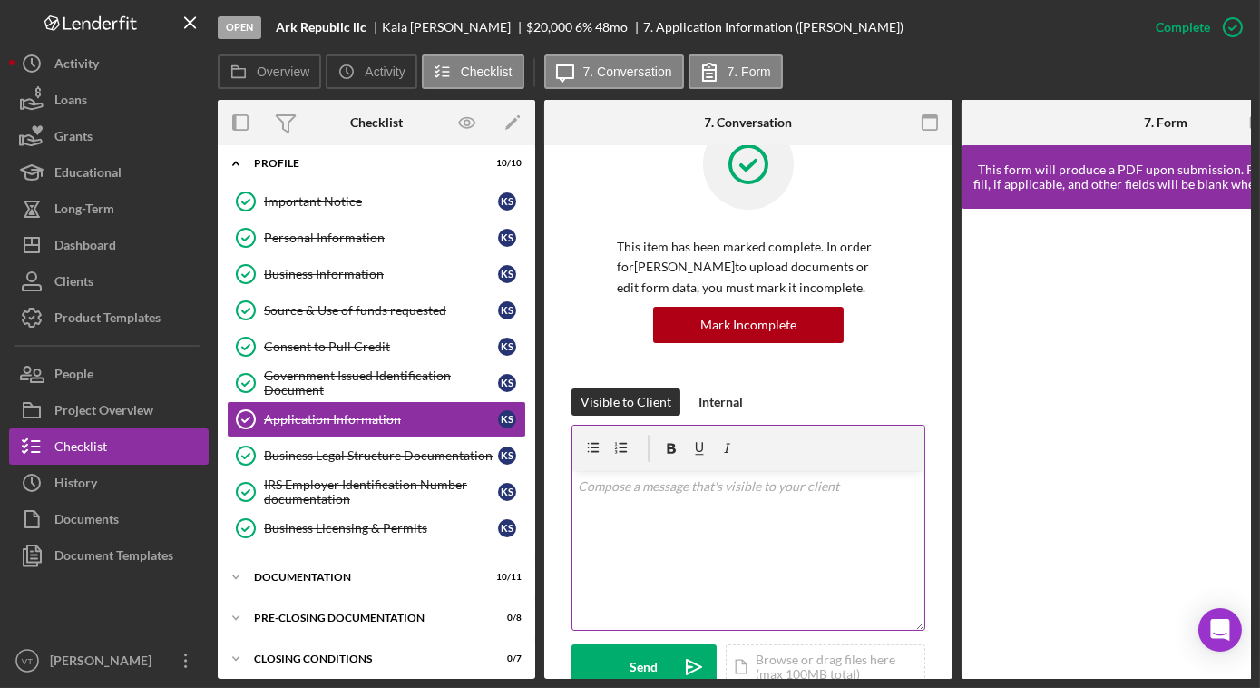
scroll to position [247, 0]
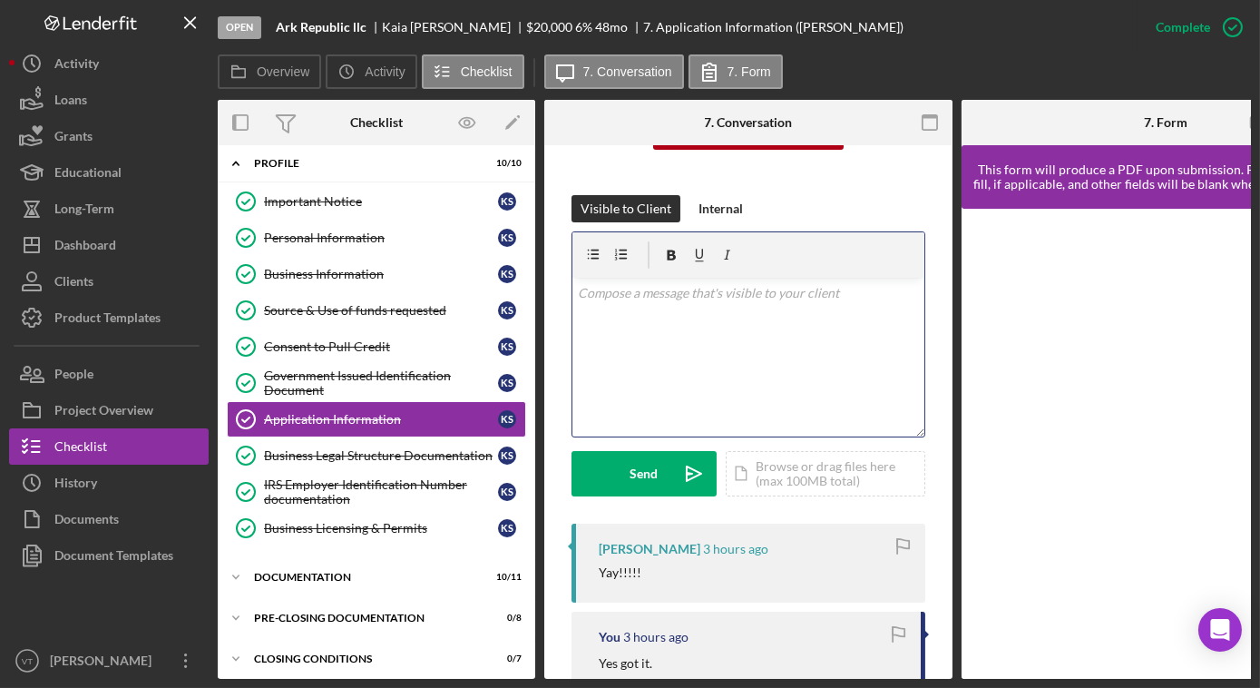
click at [598, 299] on p at bounding box center [749, 293] width 342 height 20
click at [635, 321] on p "Full-Time'" at bounding box center [749, 318] width 342 height 20
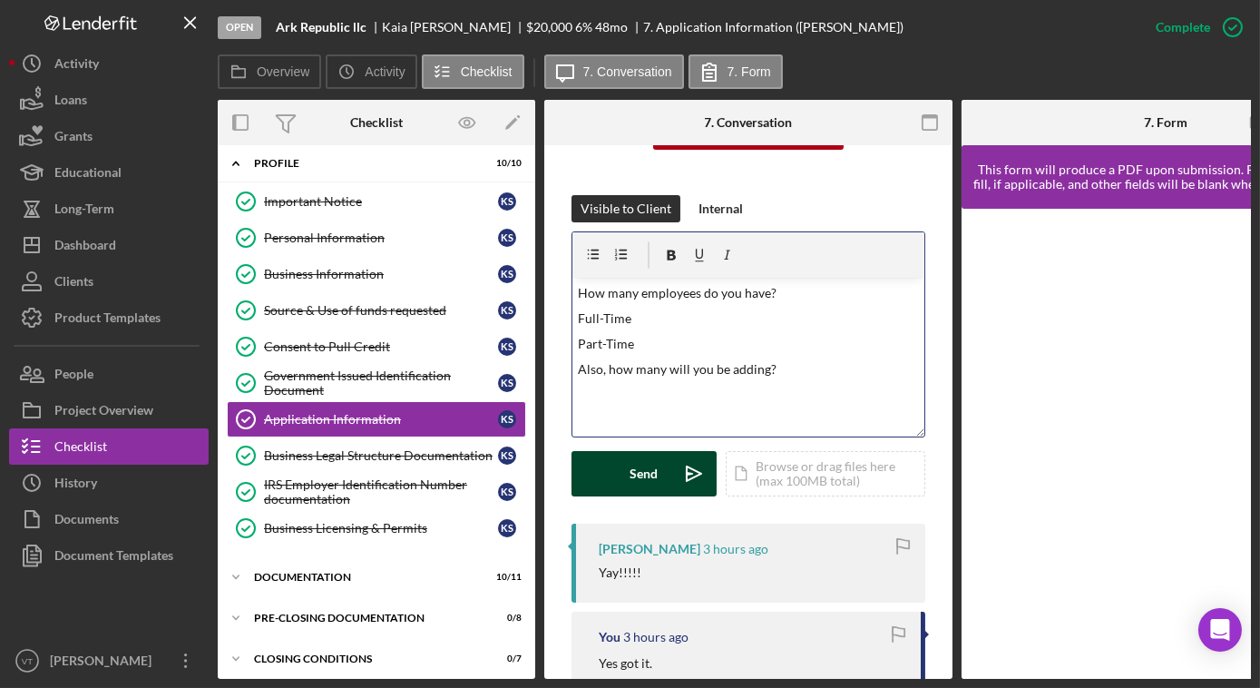
click at [626, 471] on button "Send Icon/icon-invite-send" at bounding box center [644, 473] width 145 height 45
